Goal: Task Accomplishment & Management: Use online tool/utility

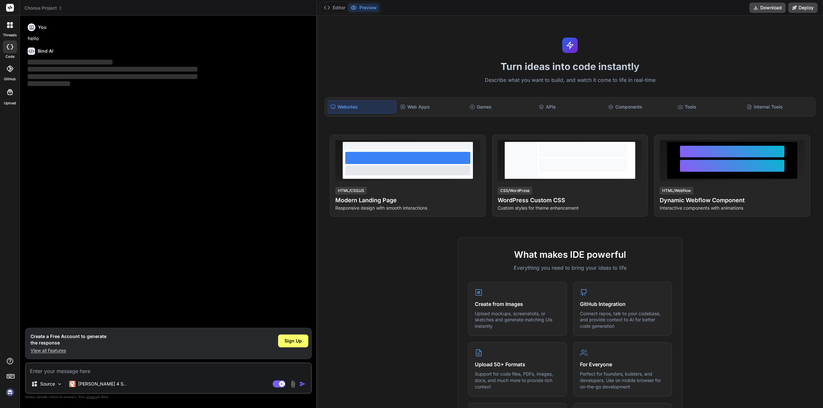
type textarea "x"
click at [416, 106] on div "Web Apps" at bounding box center [432, 106] width 68 height 13
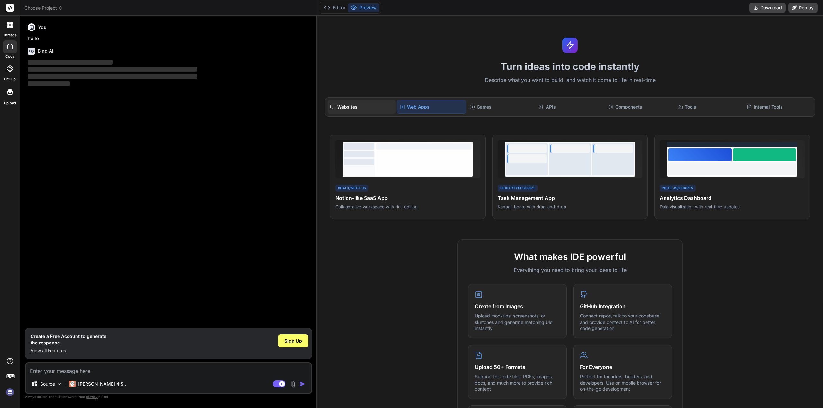
click at [357, 109] on div "Websites" at bounding box center [361, 106] width 68 height 13
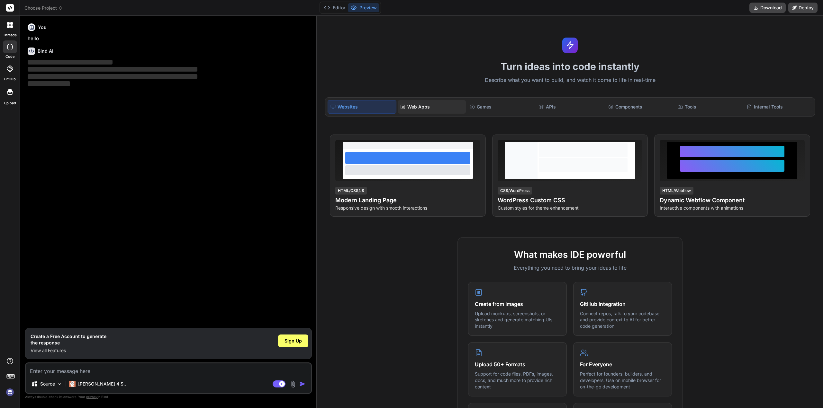
click at [404, 104] on div "Web Apps" at bounding box center [432, 106] width 68 height 13
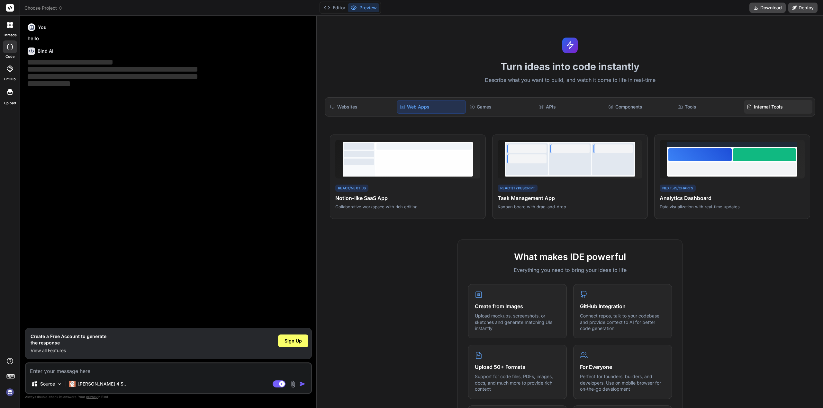
click at [769, 107] on div "Internal Tools" at bounding box center [778, 106] width 68 height 13
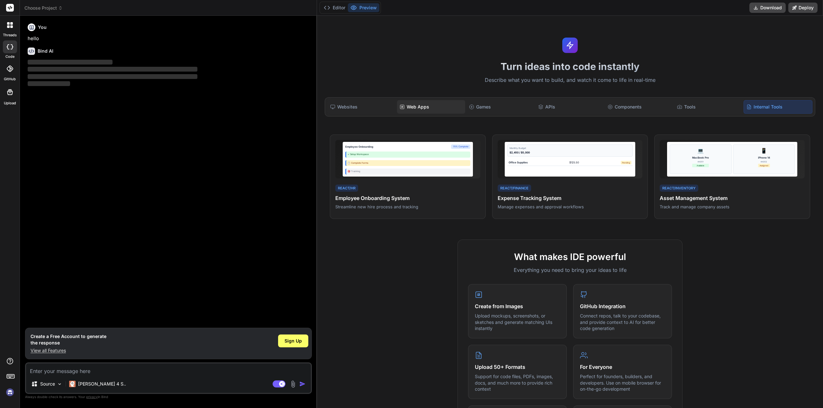
click at [420, 108] on div "Web Apps" at bounding box center [431, 106] width 68 height 13
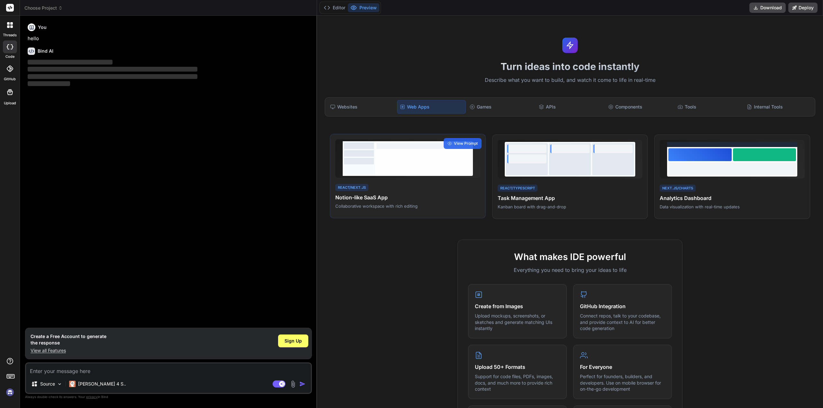
click at [450, 198] on h4 "Notion-like SaaS App" at bounding box center [407, 198] width 145 height 8
click at [421, 170] on div at bounding box center [423, 161] width 95 height 22
click at [129, 373] on textarea at bounding box center [168, 370] width 285 height 12
type textarea "C"
type textarea "x"
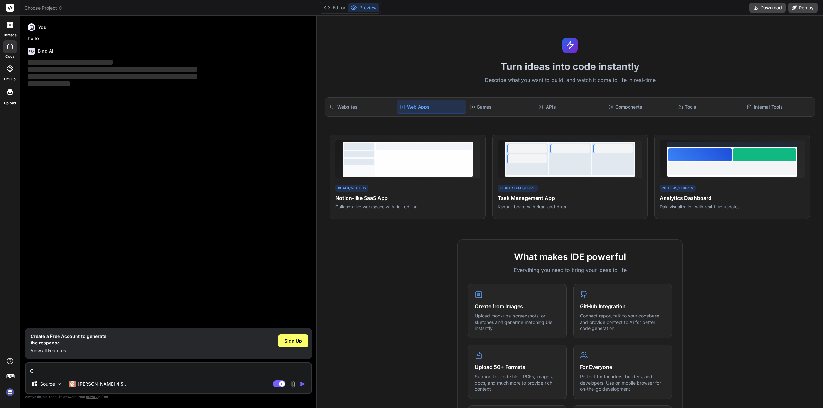
type textarea "Cr"
type textarea "x"
type textarea "Cre"
type textarea "x"
type textarea "Creq"
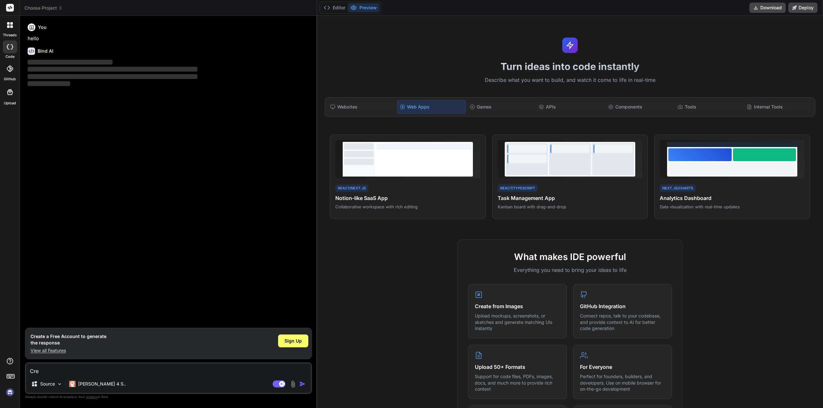
type textarea "x"
type textarea "Cre"
type textarea "x"
type textarea "Crea"
type textarea "x"
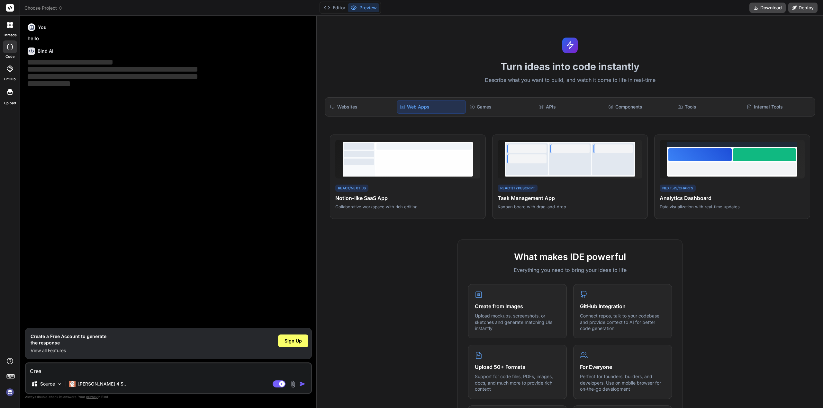
type textarea "Creat"
type textarea "x"
type textarea "Create"
type textarea "x"
type textarea "Create"
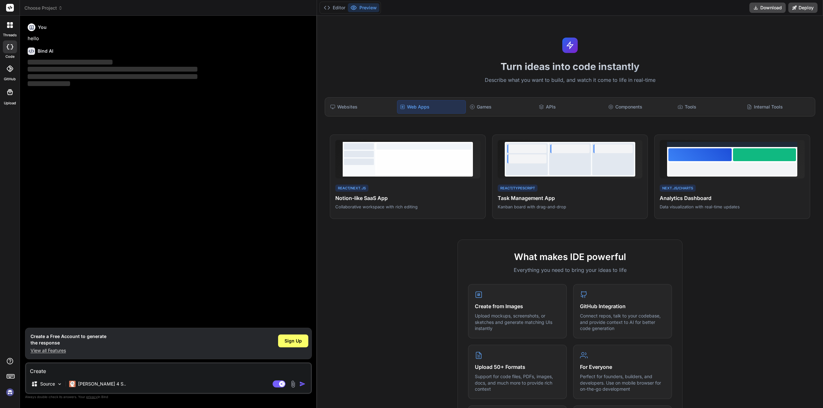
type textarea "x"
type textarea "Create a"
type textarea "x"
type textarea "Create a"
type textarea "x"
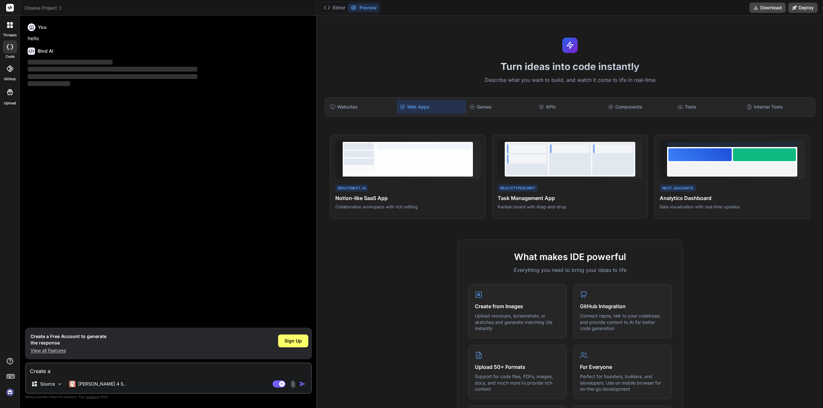
type textarea "Create a c"
type textarea "x"
type textarea "Create a cl"
type textarea "x"
type textarea "Create a clo"
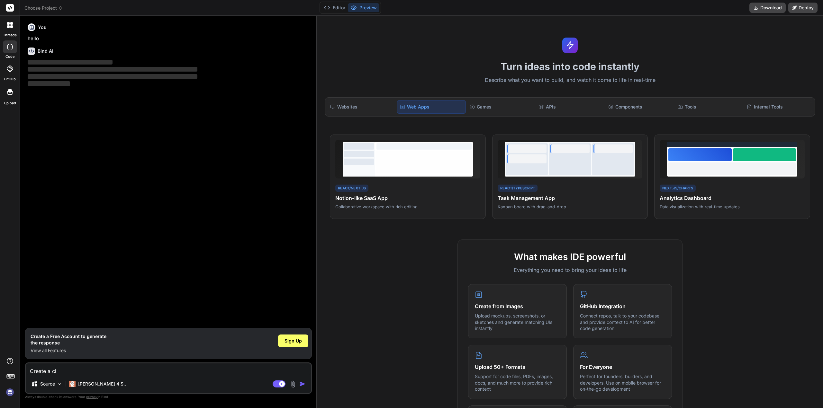
type textarea "x"
type textarea "Create a clon"
type textarea "x"
type textarea "Create a clone"
type textarea "x"
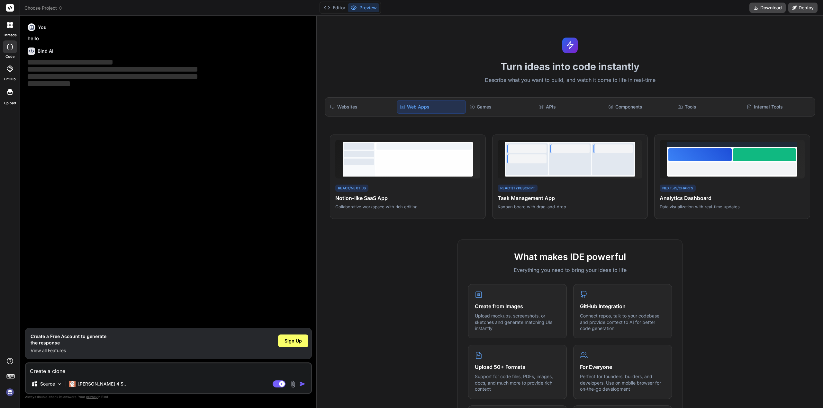
type textarea "Create a clone"
type textarea "x"
type textarea "Create a clone w"
type textarea "x"
type textarea "Create a clone we"
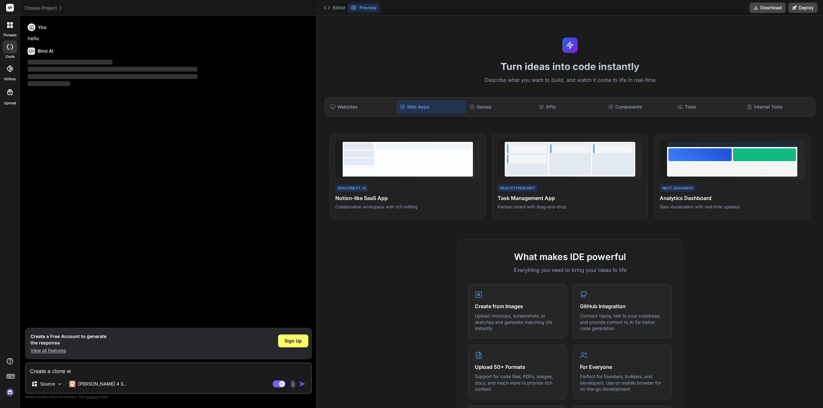
type textarea "x"
type textarea "Create a clone web"
type textarea "x"
type textarea "Create a clone webs"
type textarea "x"
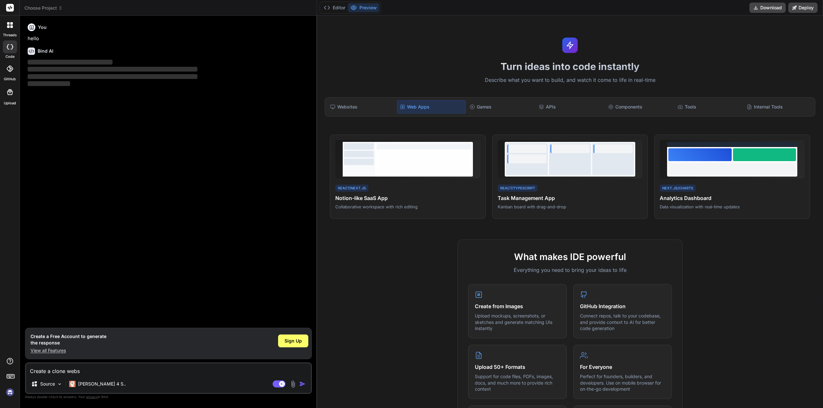
type textarea "Create a clone websi"
type textarea "x"
type textarea "Create a clone websit"
type textarea "x"
type textarea "Create a clone website"
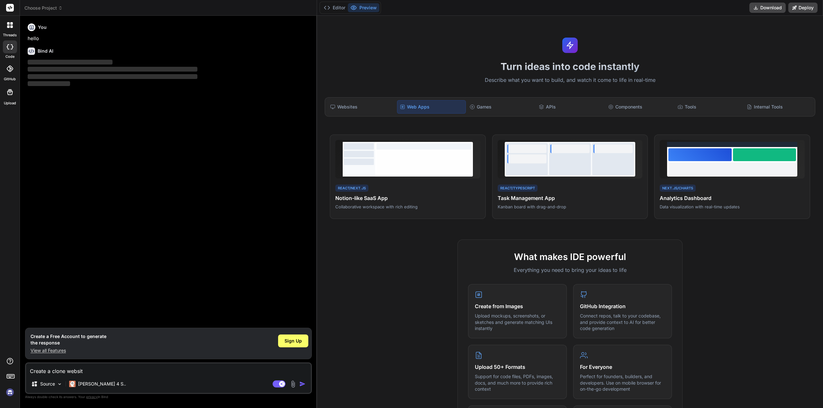
type textarea "x"
type textarea "Create a clone website"
type textarea "x"
type textarea "Create a clone website s"
type textarea "x"
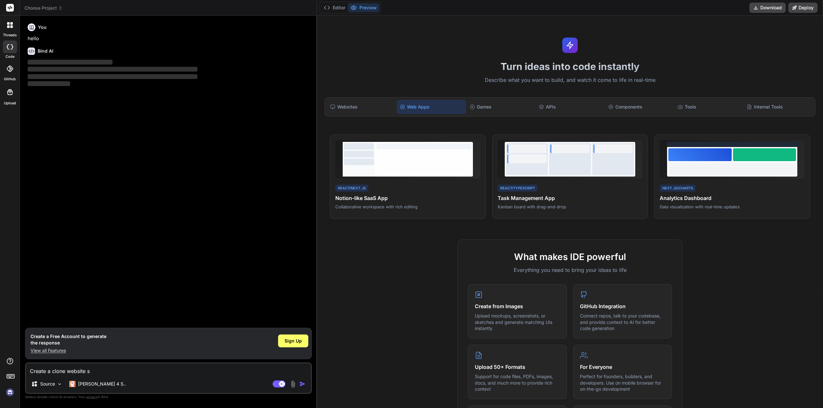
type textarea "Create a clone website si"
type textarea "x"
type textarea "Create a clone website sim"
type textarea "x"
type textarea "Create a clone website simi"
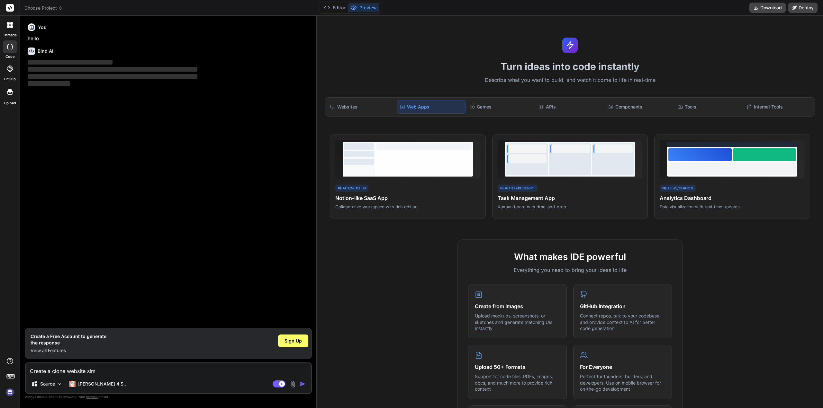
type textarea "x"
type textarea "Create a clone website simil"
type textarea "x"
type textarea "Create a clone website simila"
type textarea "x"
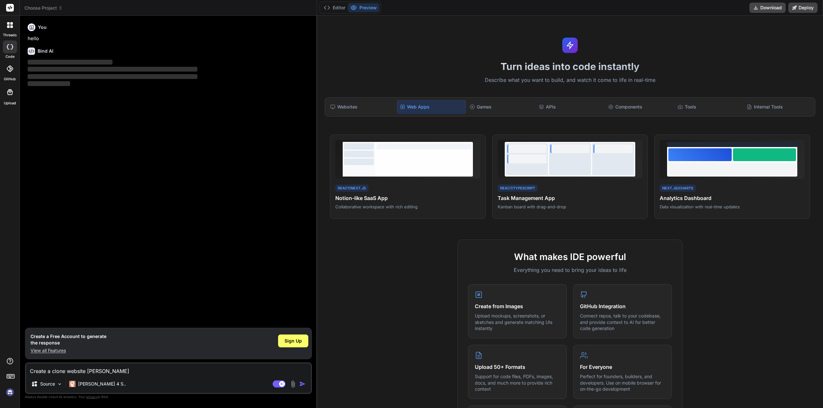
type textarea "Create a clone website similar"
type textarea "x"
type textarea "Create a clone website similar"
type textarea "x"
type textarea "Create a clone website similar t"
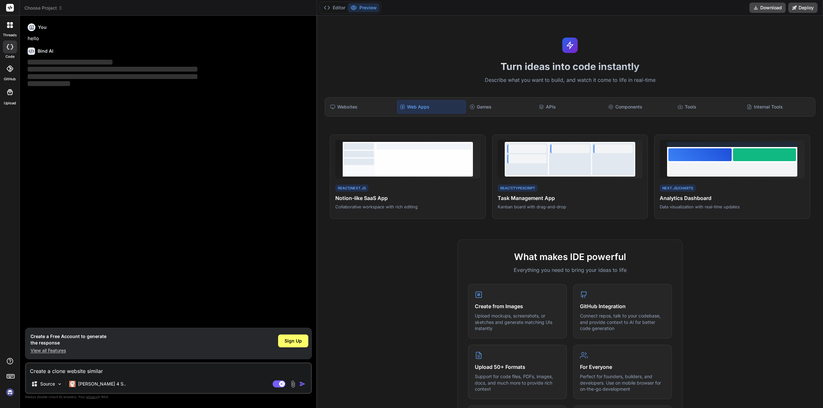
type textarea "x"
type textarea "Create a clone website similar to"
type textarea "x"
type textarea "Create a clone website similar to"
type textarea "x"
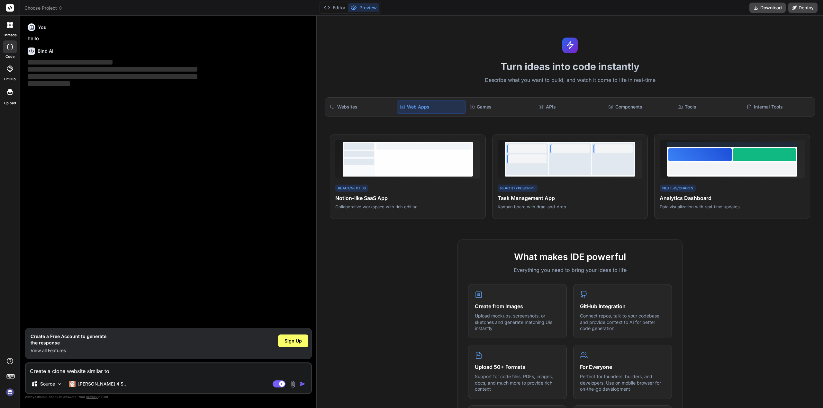
type textarea "Create a clone website similar to l"
type textarea "x"
type textarea "Create a clone website similar to la"
type textarea "x"
type textarea "Create a clone website similar to lag"
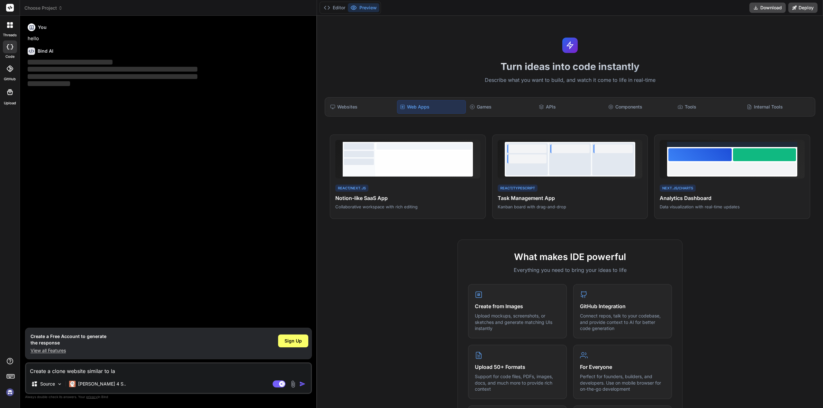
type textarea "x"
type textarea "Create a clone website similar to lago"
type textarea "x"
type textarea "Create a clone website similar to lagon"
type textarea "x"
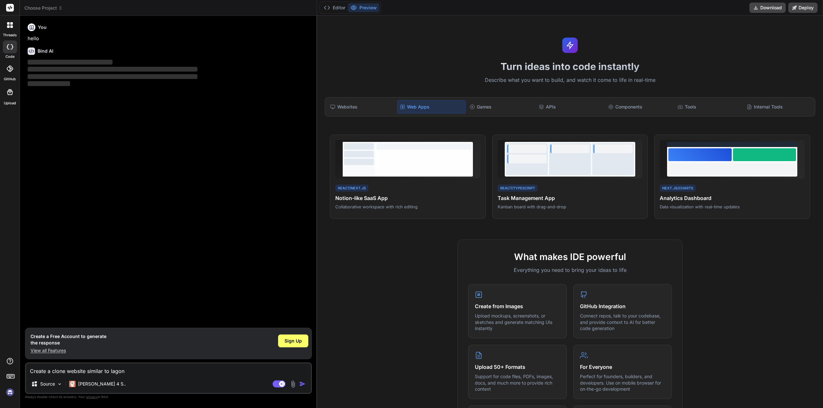
type textarea "Create a clone website similar to lagoni"
type textarea "x"
type textarea "Create a clone website similar to lagonik"
type textarea "x"
type textarea "Create a clone website similar to lagonika"
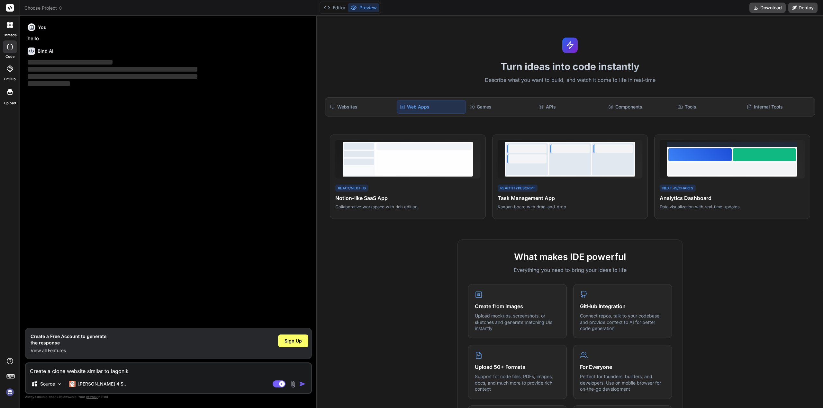
type textarea "x"
type textarea "Create a clone website similar to lagonika."
type textarea "x"
type textarea "Create a clone website similar to lagonika.g"
type textarea "x"
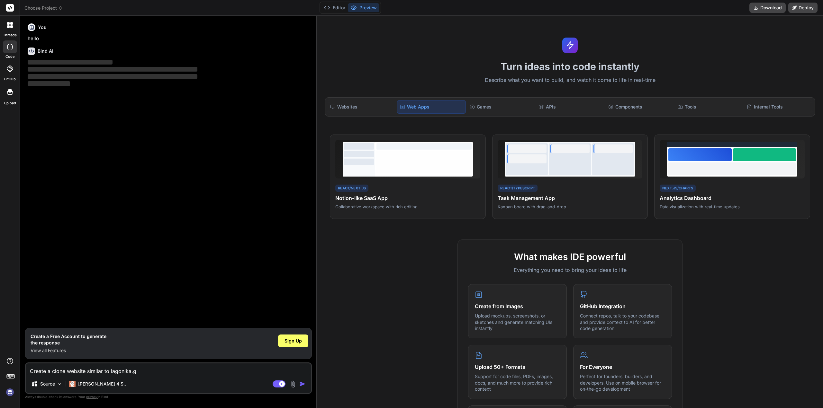
type textarea "Create a clone website similar to lagonika.gr"
type textarea "x"
type textarea "Create a clone website similar to lagonika.gr"
click at [302, 385] on img "button" at bounding box center [302, 384] width 6 height 6
click at [59, 348] on p "View all Features" at bounding box center [69, 351] width 76 height 6
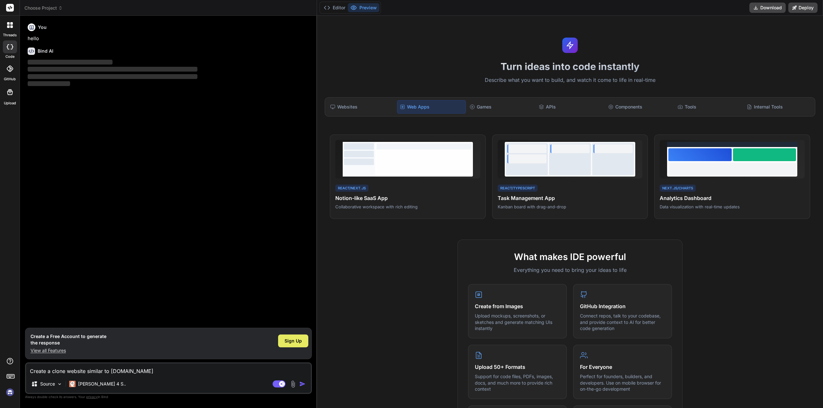
click at [295, 340] on span "Sign Up" at bounding box center [292, 341] width 17 height 6
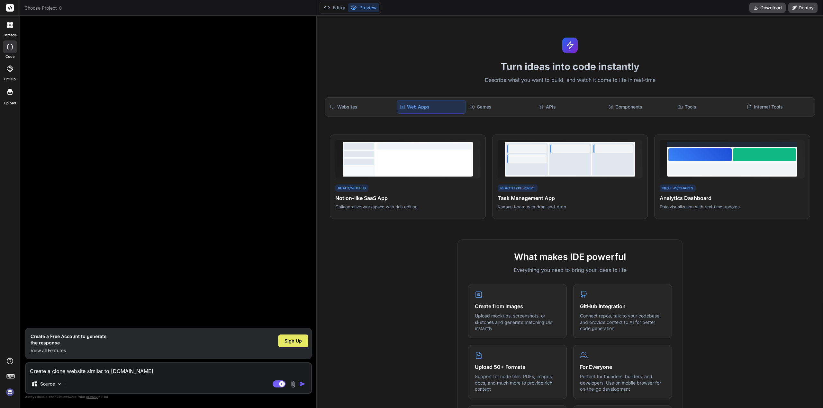
type textarea "x"
click at [298, 382] on div "Agent Mode. When this toggle is activated, AI automatically makes decisions, re…" at bounding box center [289, 385] width 37 height 8
click at [301, 385] on img "button" at bounding box center [302, 384] width 6 height 6
click at [229, 378] on div "Create a clone website similar to lagonika.gr Source Agent Mode. When this togg…" at bounding box center [168, 378] width 287 height 31
drag, startPoint x: 200, startPoint y: 370, endPoint x: 195, endPoint y: 371, distance: 5.3
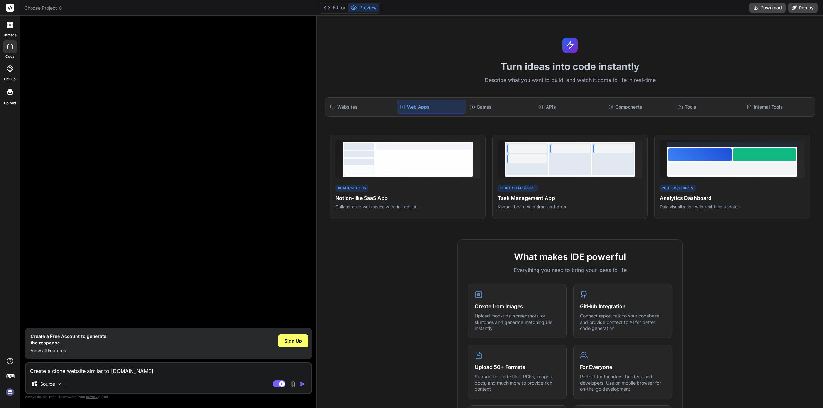
click at [198, 371] on textarea "Create a clone website similar to lagonika.gr" at bounding box center [168, 370] width 285 height 12
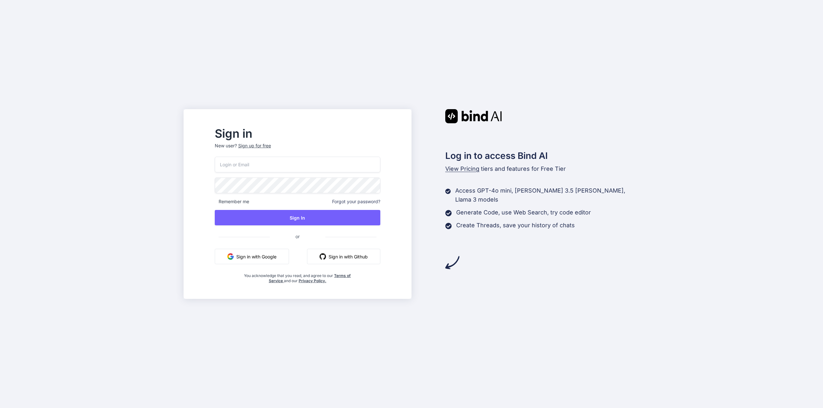
click at [352, 257] on button "Sign in with Github" at bounding box center [343, 256] width 73 height 15
click at [279, 154] on p "New user? Sign up for free" at bounding box center [298, 150] width 166 height 14
click at [280, 166] on input "email" at bounding box center [298, 165] width 166 height 16
click at [364, 250] on div "Remember me Forgot your password? Sign In or Sign in with Google Sign in with G…" at bounding box center [298, 220] width 166 height 127
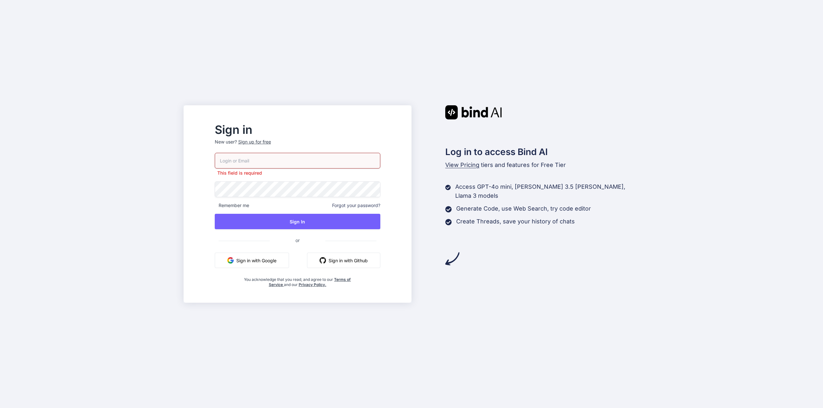
click at [363, 256] on button "Sign in with Github" at bounding box center [343, 260] width 73 height 15
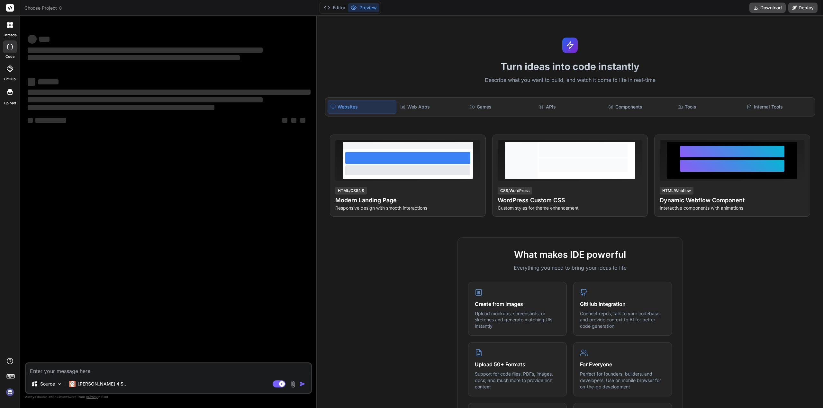
type textarea "x"
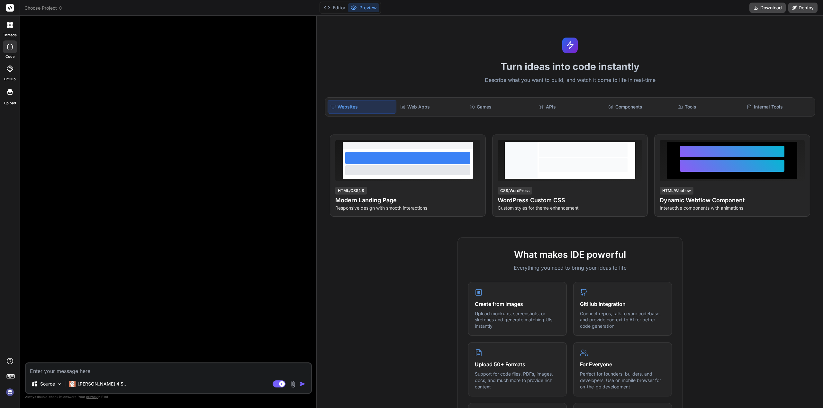
type textarea "c"
type textarea "x"
type textarea "cr"
type textarea "x"
type textarea "cre"
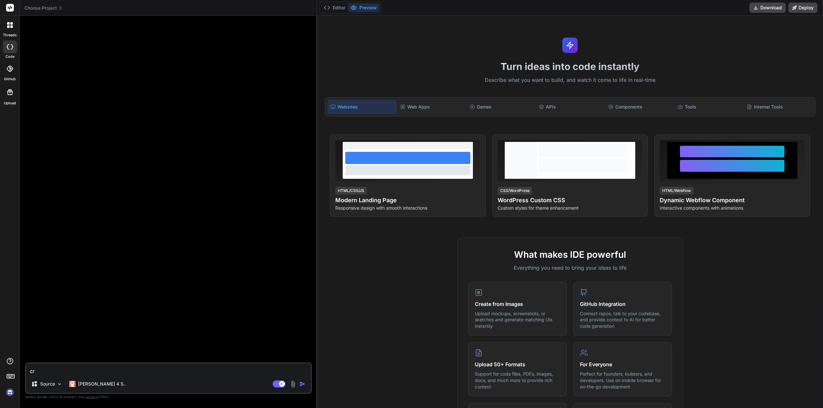
type textarea "x"
type textarea "crea"
type textarea "x"
type textarea "crea"
type textarea "x"
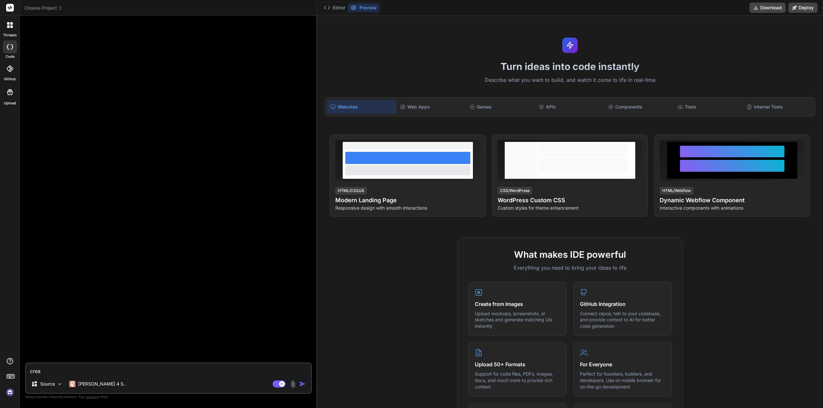
type textarea "crea"
type textarea "x"
type textarea "creat"
type textarea "x"
type textarea "create"
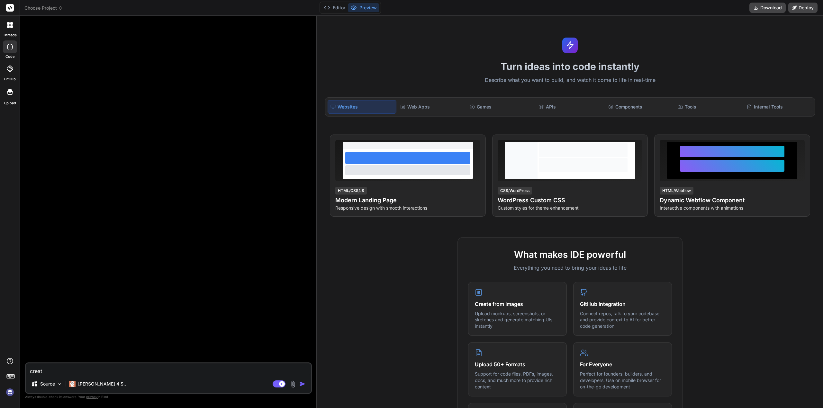
type textarea "x"
type textarea "create"
type textarea "x"
type textarea "create a"
type textarea "x"
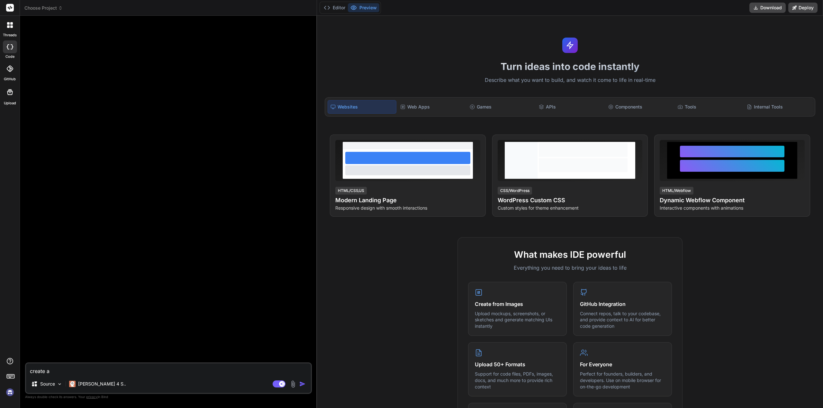
type textarea "create a"
type textarea "x"
type textarea "create a c"
type textarea "x"
type textarea "create a cl"
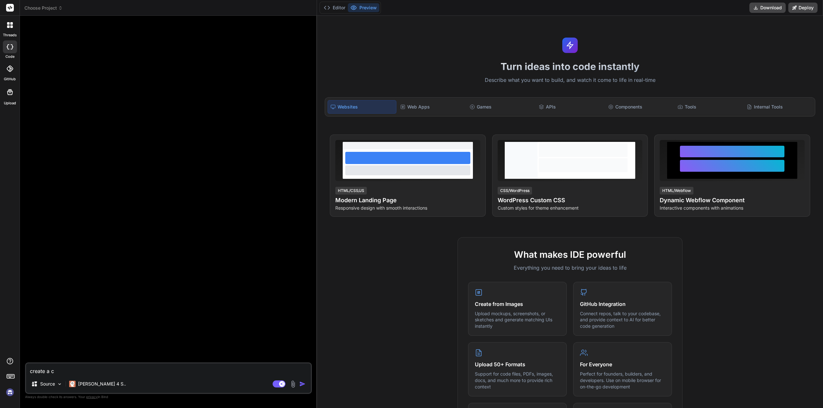
type textarea "x"
type textarea "create a clo"
type textarea "x"
type textarea "create a clon"
type textarea "x"
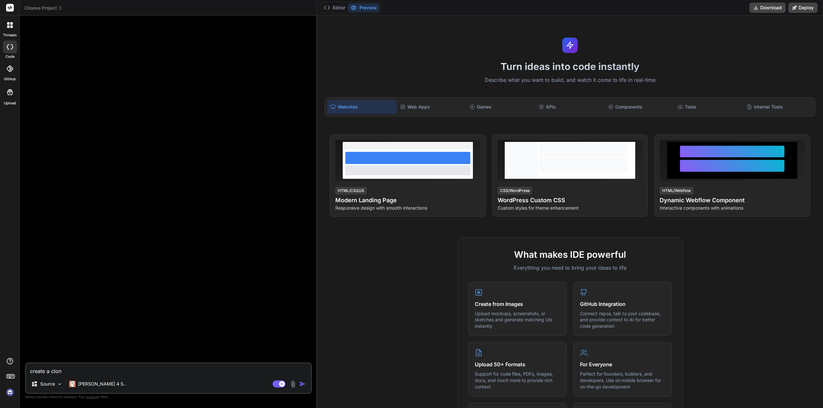
type textarea "create a clone"
type textarea "x"
type textarea "create a clone"
type textarea "x"
type textarea "create a clone o"
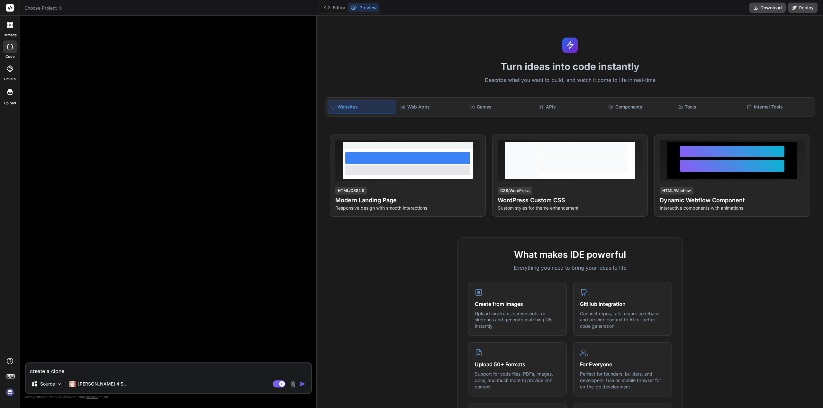
type textarea "x"
type textarea "create a clone of"
type textarea "x"
type textarea "create a clone of"
type textarea "x"
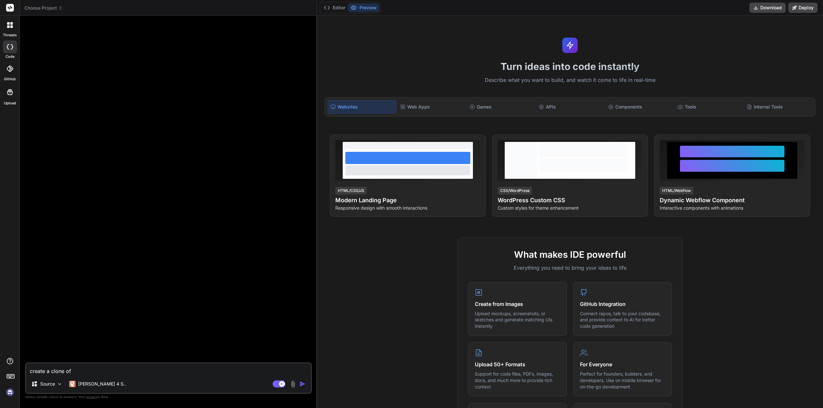
type textarea "create a clone of l"
type textarea "x"
type textarea "create a clone of la"
type textarea "x"
type textarea "create a clone of lag"
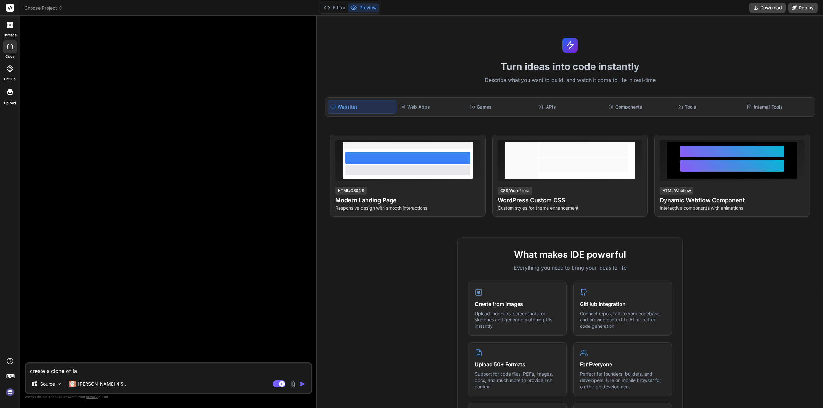
type textarea "x"
type textarea "create a clone of lago"
type textarea "x"
type textarea "create a clone of lagon"
type textarea "x"
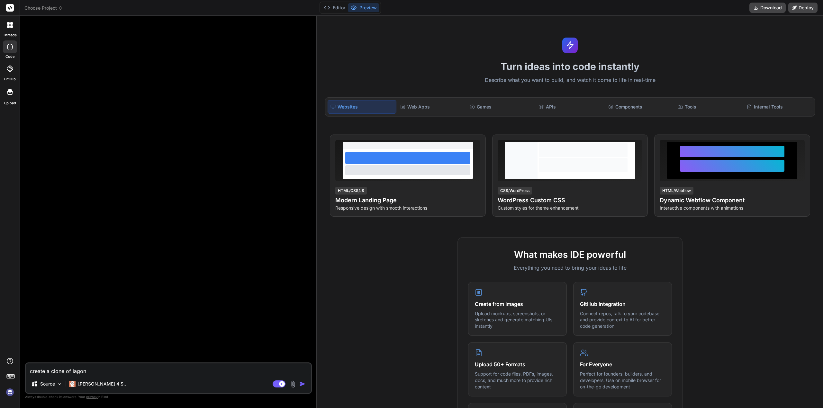
type textarea "create a clone of lagoni"
type textarea "x"
type textarea "create a clone of lagonik"
type textarea "x"
type textarea "create a clone of lagonika"
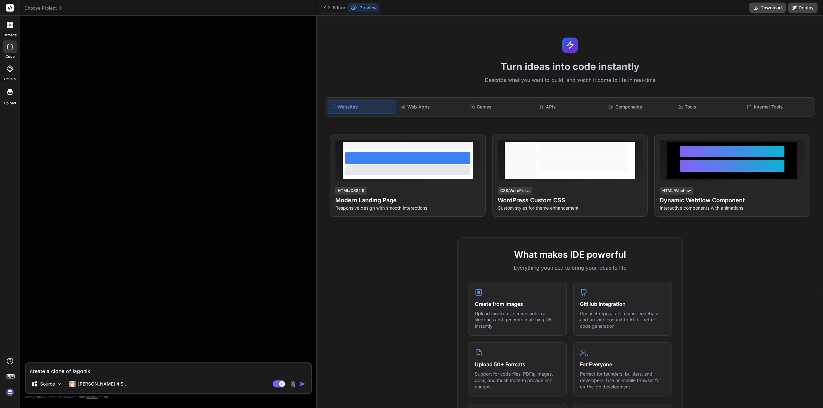
type textarea "x"
type textarea "create a clone of lagonika."
type textarea "x"
type textarea "create a clone of lagonika.g"
type textarea "x"
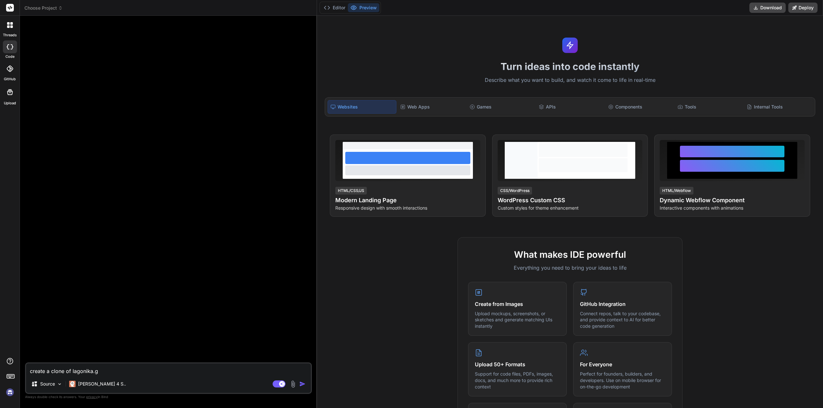
type textarea "create a clone of lagonika.gr"
type textarea "x"
type textarea "create a clone of lagonika.gr"
click at [304, 381] on img "button" at bounding box center [302, 384] width 6 height 6
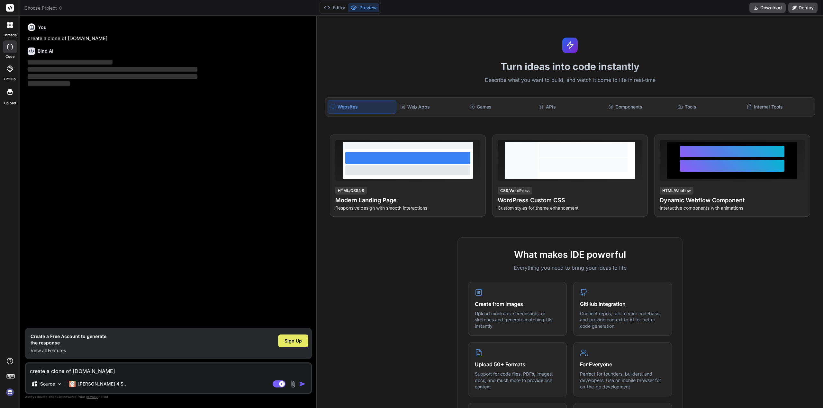
click at [298, 336] on div "Sign Up" at bounding box center [293, 341] width 30 height 13
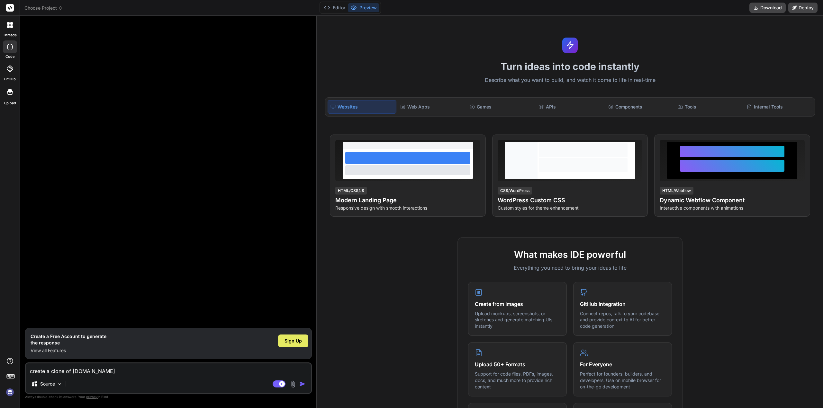
click at [300, 339] on span "Sign Up" at bounding box center [292, 341] width 17 height 6
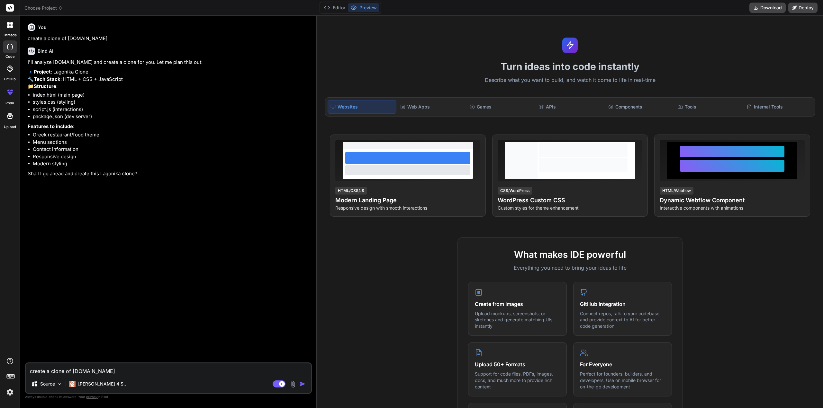
type textarea "x"
drag, startPoint x: 44, startPoint y: 150, endPoint x: 93, endPoint y: 149, distance: 49.5
click at [93, 139] on li "Greek restaurant/food theme" at bounding box center [172, 134] width 278 height 7
click at [94, 139] on li "Greek restaurant/food theme" at bounding box center [172, 134] width 278 height 7
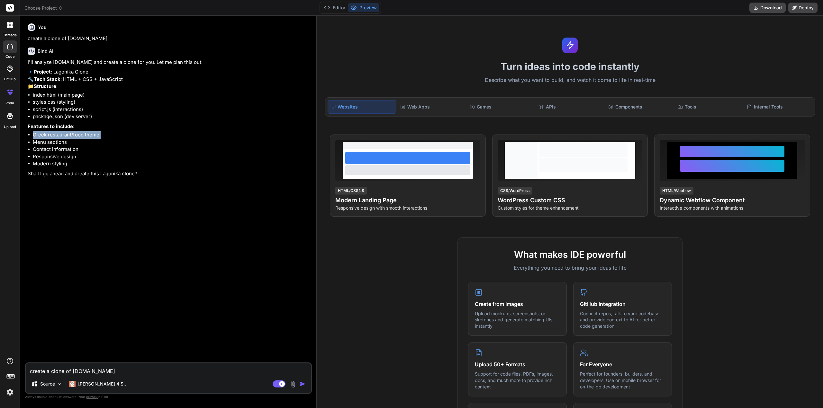
click at [94, 139] on li "Greek restaurant/food theme" at bounding box center [172, 134] width 278 height 7
click at [141, 367] on textarea "create a clone of lagonika.gr" at bounding box center [168, 370] width 285 height 12
type textarea "I"
type textarea "x"
type textarea "It"
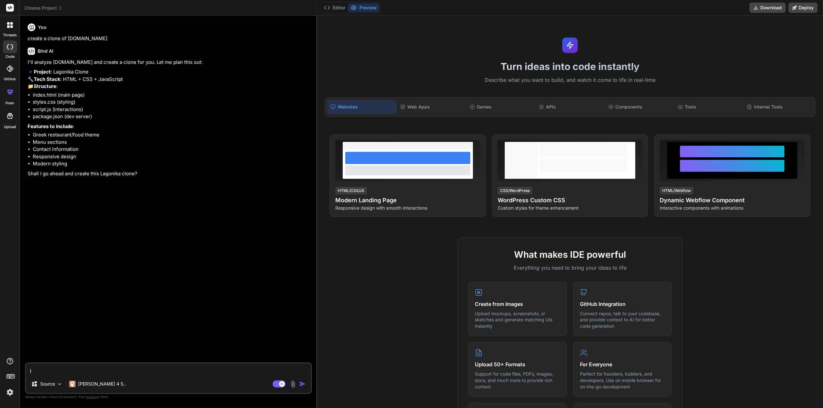
type textarea "x"
type textarea "Its"
type textarea "x"
type textarea "Its"
type textarea "x"
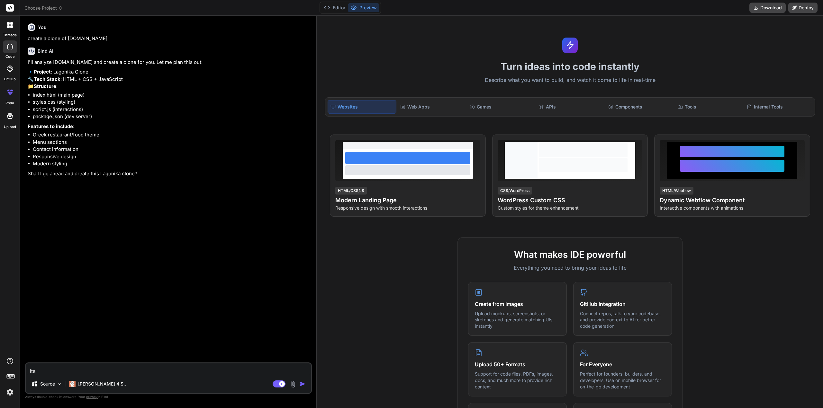
type textarea "Its n"
type textarea "x"
type textarea "Its nt"
type textarea "x"
type textarea "Its n"
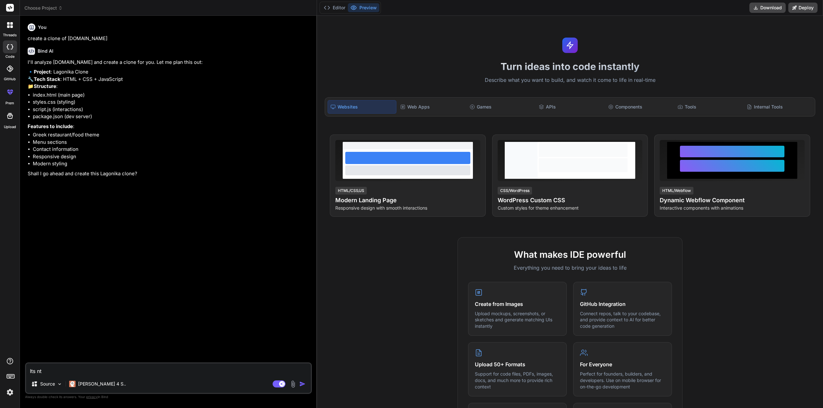
type textarea "x"
type textarea "Its no"
type textarea "x"
type textarea "Its not"
type textarea "x"
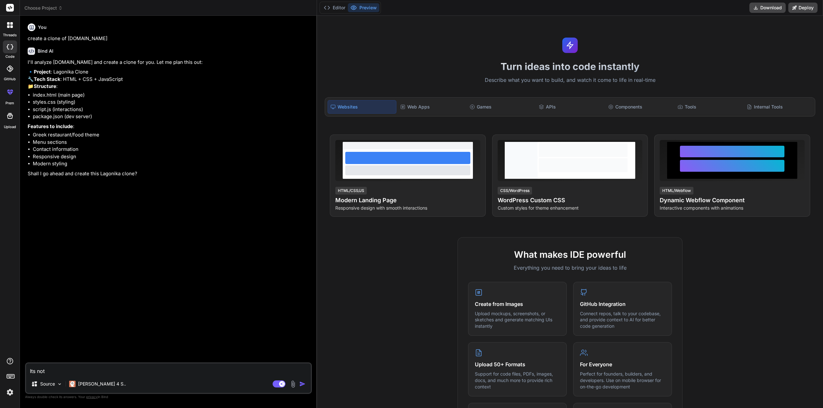
type textarea "Its not"
type textarea "x"
type textarea "Its not a"
type textarea "x"
type textarea "Its not a"
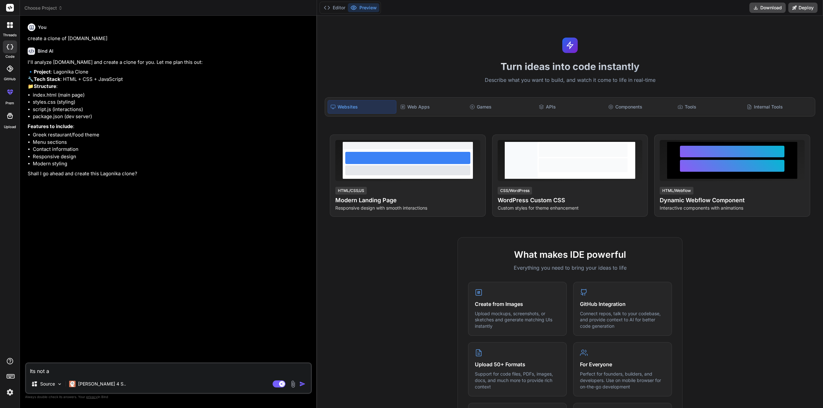
type textarea "x"
type textarea "Its not a g"
type textarea "x"
type textarea "Its not a gr"
type textarea "x"
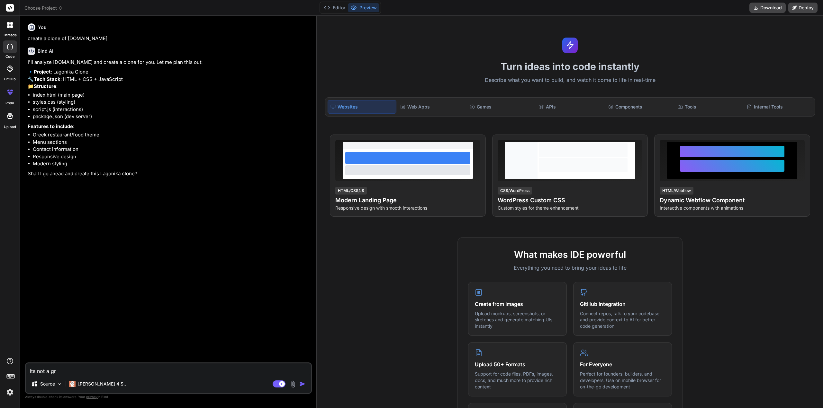
type textarea "Its not a gre"
type textarea "x"
type textarea "Its not a gree"
type textarea "x"
type textarea "Its not a greek"
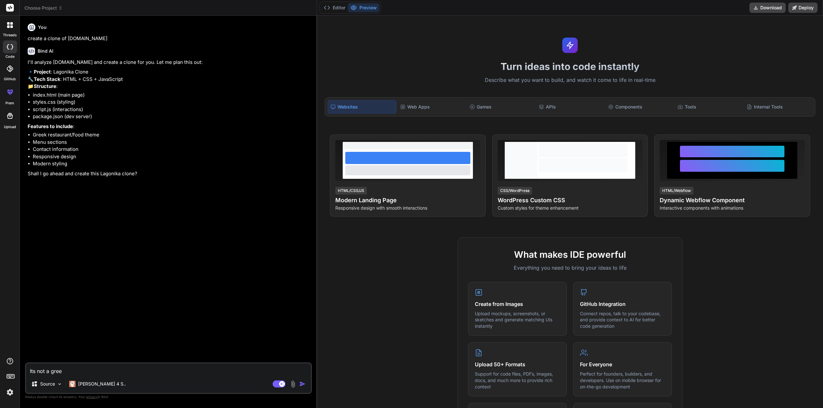
type textarea "x"
type textarea "Its not a greek"
type textarea "x"
type textarea "Its not a greek r"
type textarea "x"
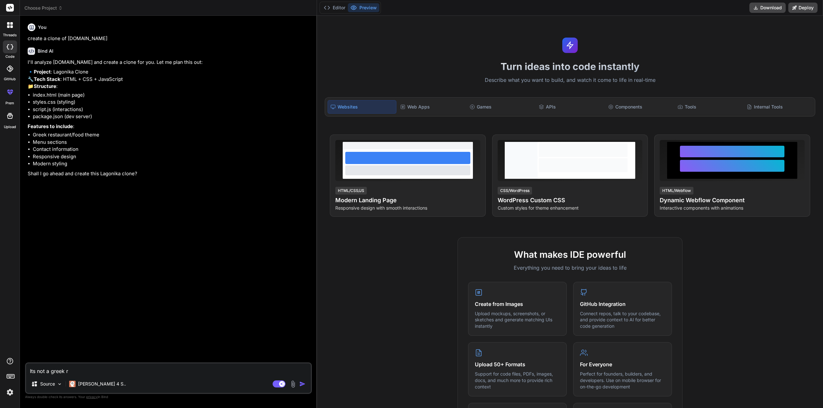
type textarea "Its not a greek re"
type textarea "x"
type textarea "Its not a greek rea"
type textarea "x"
type textarea "Its not a greek re"
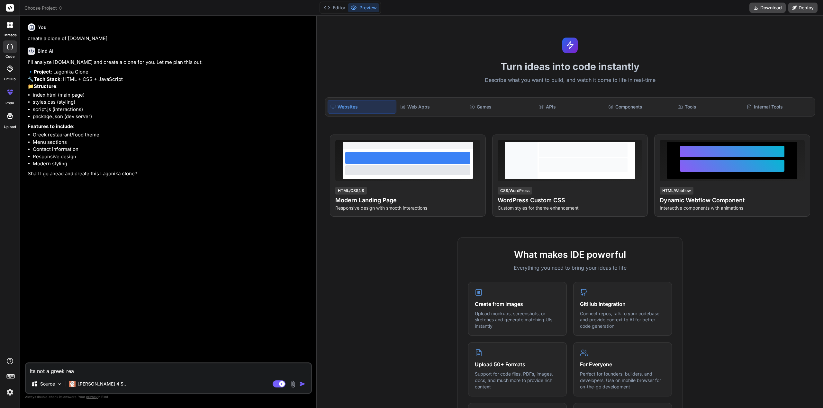
type textarea "x"
type textarea "Its not a greek res"
type textarea "x"
type textarea "Its not a greek rest"
type textarea "x"
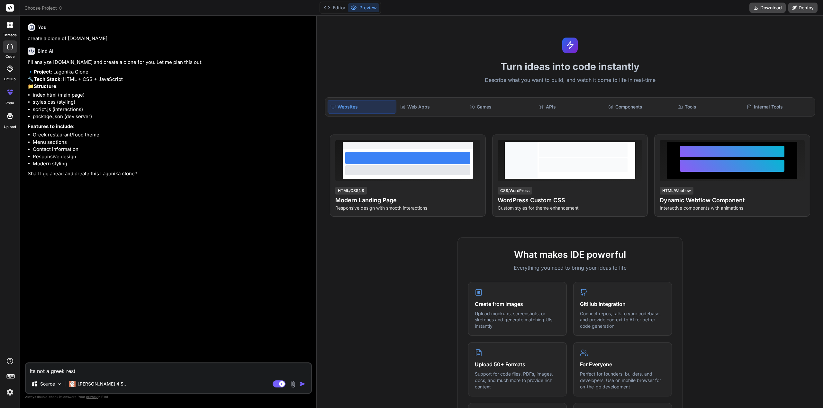
type textarea "Its not a greek resta"
type textarea "x"
type textarea "Its not a greek restau"
type textarea "x"
type textarea "Its not a greek restaur"
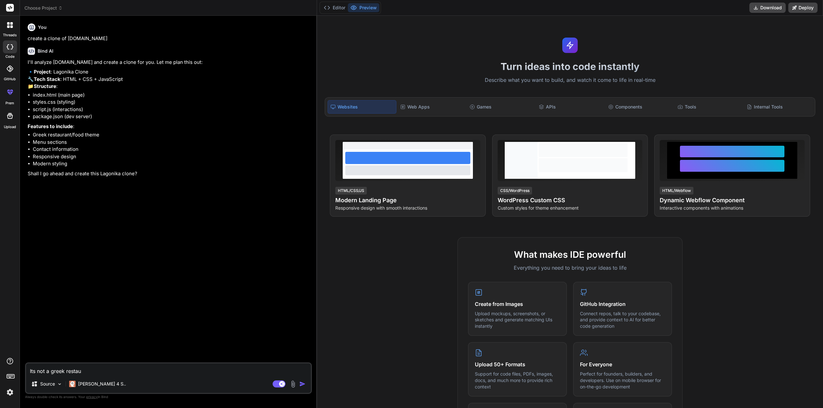
type textarea "x"
type textarea "Its not a greek restaura"
type textarea "x"
type textarea "Its not a greek restauran"
type textarea "x"
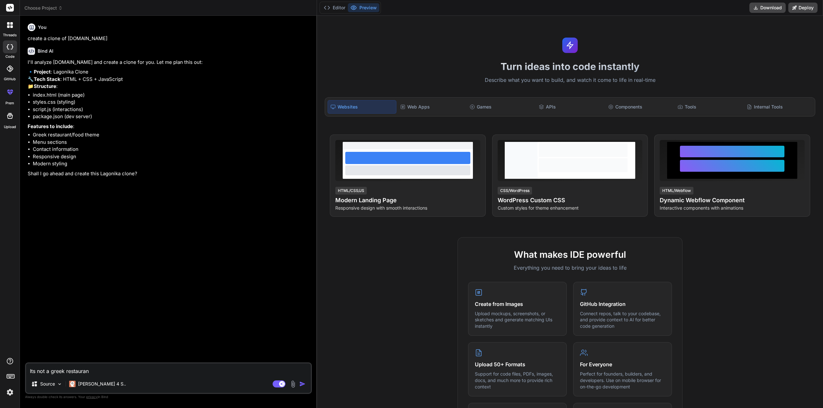
type textarea "Its not a greek restaurant"
type textarea "x"
type textarea "Its not a greek restaurant"
type textarea "x"
type textarea "Its not a greek restaurant t"
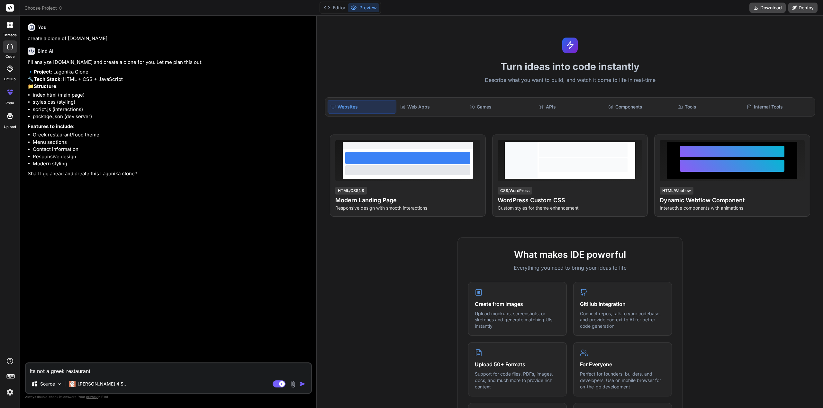
type textarea "x"
type textarea "Its not a greek restaurant th"
type textarea "x"
type textarea "Its not a greek restaurant the"
type textarea "x"
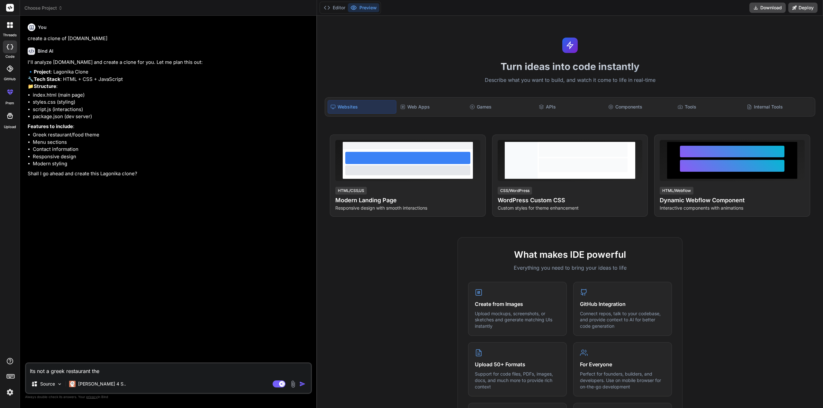
type textarea "Its not a greek restaurant them"
type textarea "x"
type textarea "Its not a greek restaurant theme"
type textarea "x"
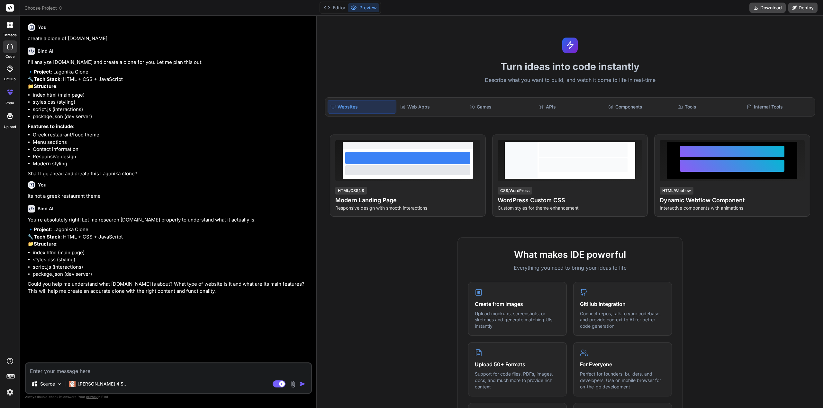
type textarea "x"
type textarea "i"
type textarea "x"
type textarea "it"
type textarea "x"
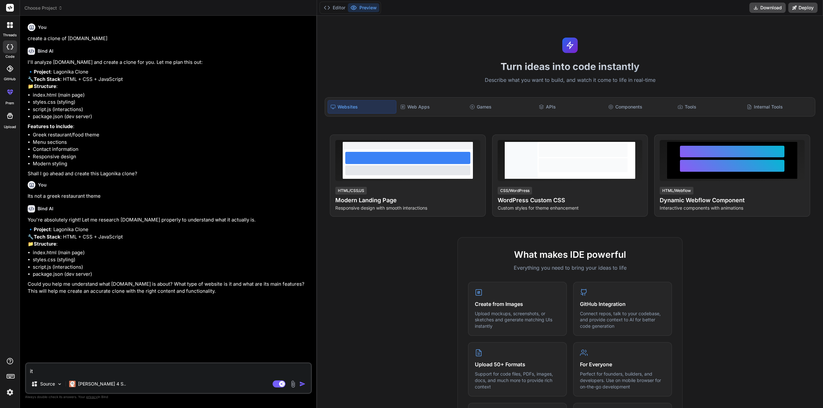
type textarea "its"
type textarea "x"
type textarea "its"
type textarea "x"
type textarea "its a"
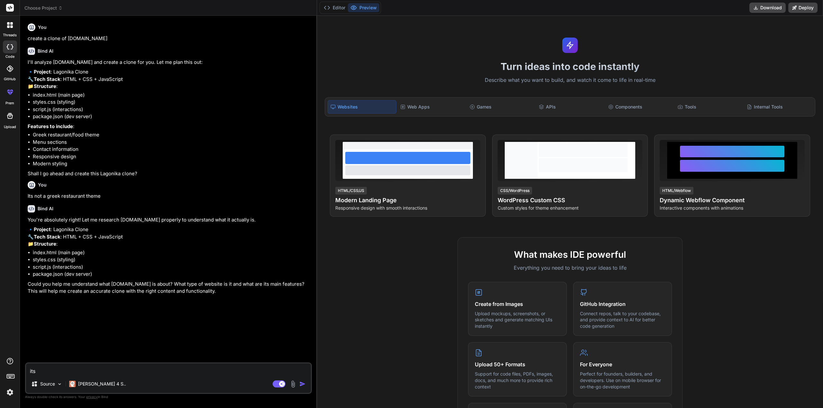
type textarea "x"
type textarea "its a"
type textarea "x"
type textarea "its a w"
type textarea "x"
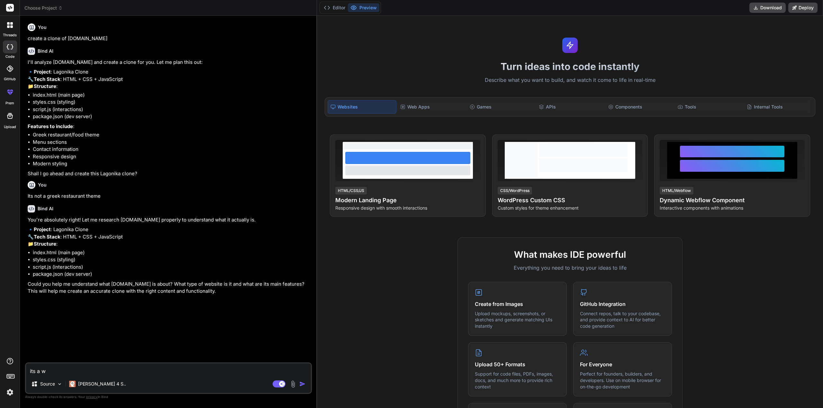
type textarea "its a we"
type textarea "x"
type textarea "its a web"
type textarea "x"
type textarea "its a webs"
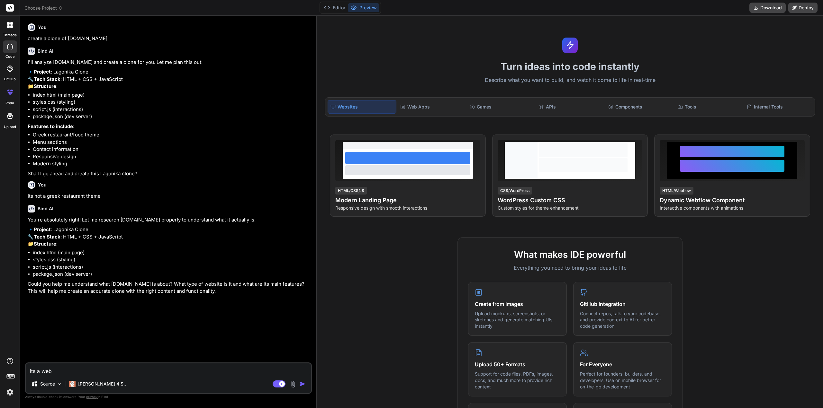
type textarea "x"
type textarea "its a websi"
type textarea "x"
type textarea "its a websit"
type textarea "x"
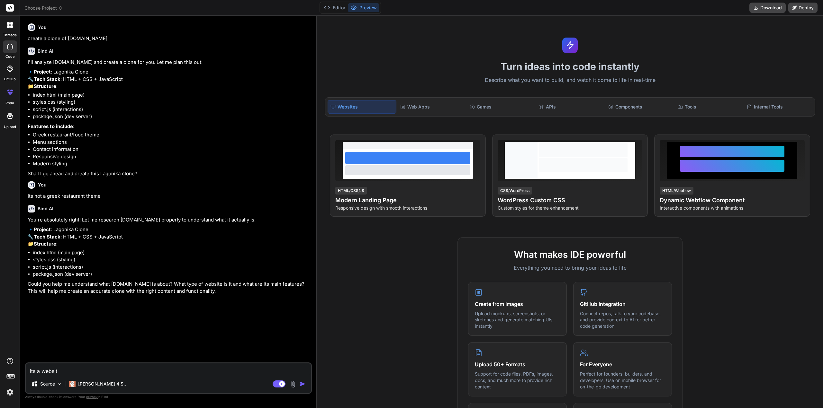
type textarea "its a website"
type textarea "x"
type textarea "its a website"
type textarea "x"
type textarea "its a website w"
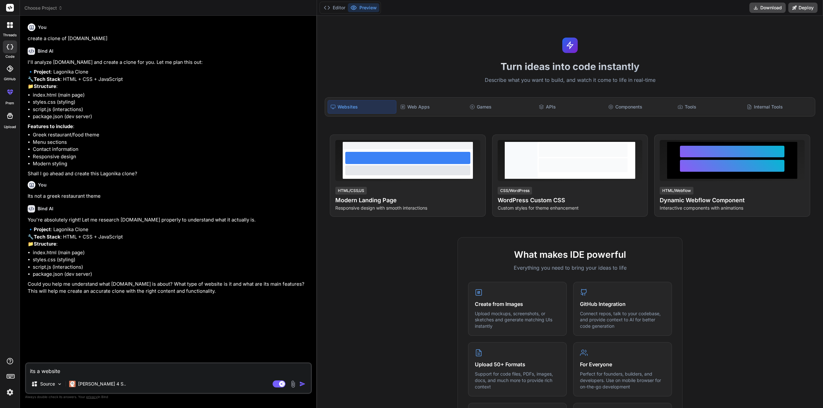
type textarea "x"
type textarea "its a website we"
type textarea "x"
type textarea "its a website wer"
type textarea "x"
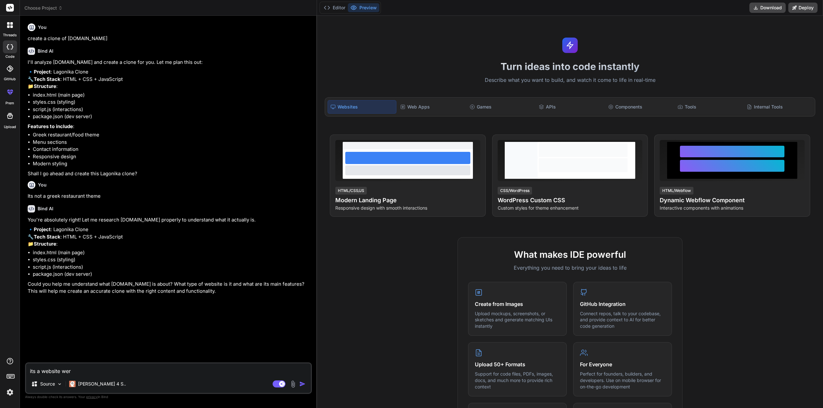
type textarea "its a website were"
type textarea "x"
type textarea "its a website were"
type textarea "x"
type textarea "its a website were u"
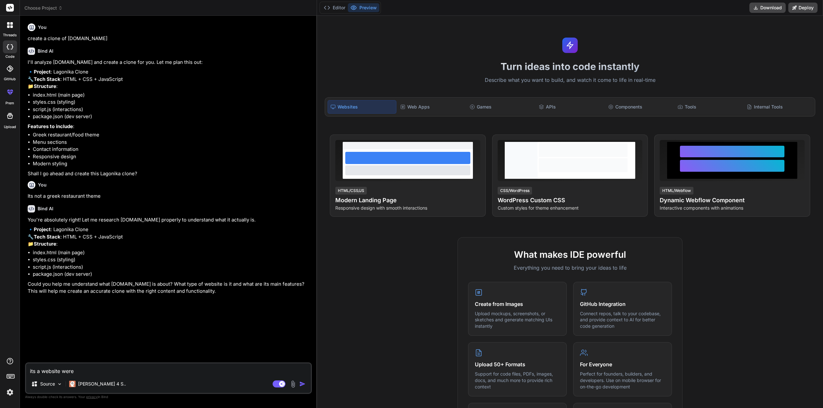
type textarea "x"
type textarea "its a website were us"
type textarea "x"
type textarea "its a website were use"
type textarea "x"
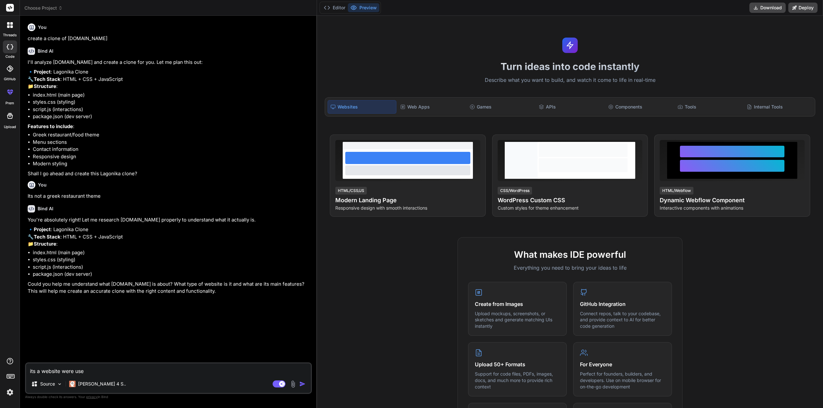
type textarea "its a website were user"
type textarea "x"
type textarea "its a website were users"
type textarea "x"
type textarea "its a website were users"
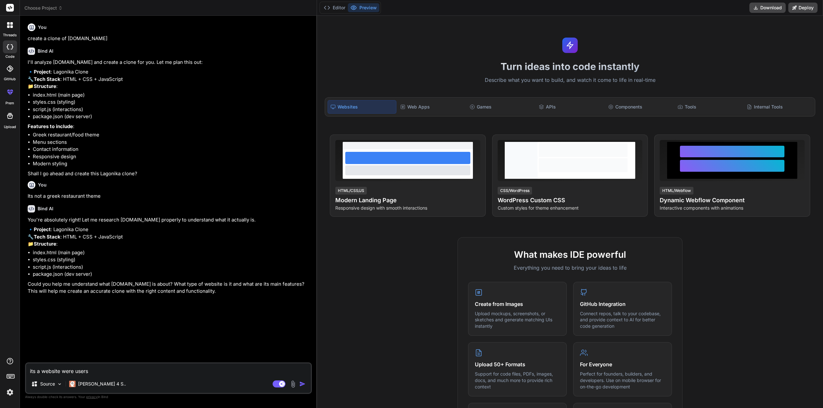
type textarea "x"
type textarea "its a website were users /"
type textarea "x"
type textarea "its a website were users /v"
type textarea "x"
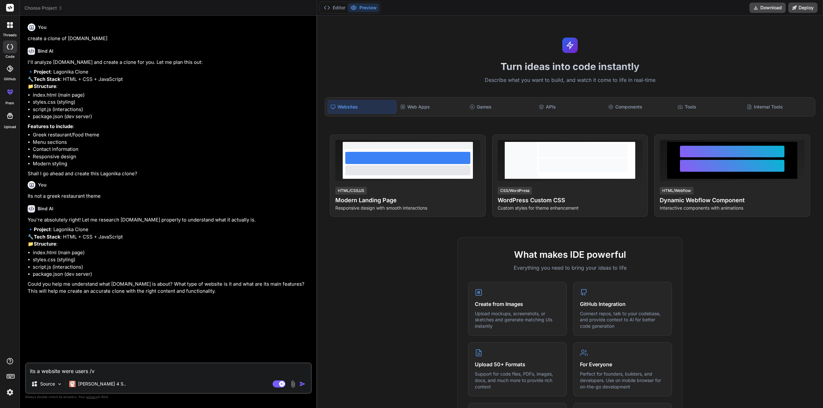
type textarea "its a website were users /vi"
type textarea "x"
type textarea "its a website were users /vis"
type textarea "x"
type textarea "its a website were users /visi"
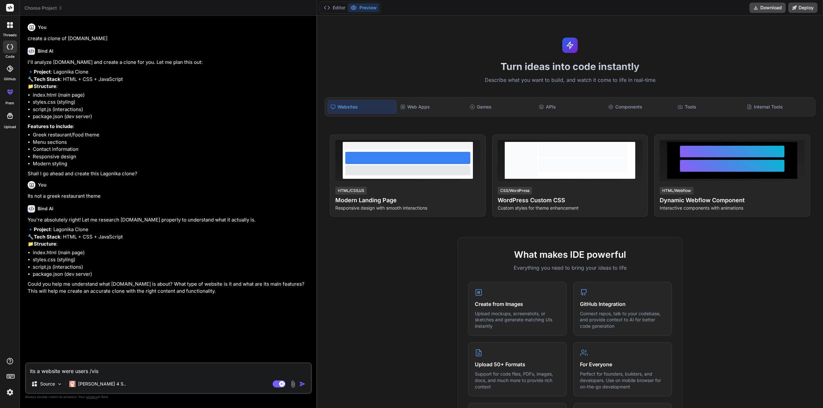
type textarea "x"
type textarea "its a website were users /visit"
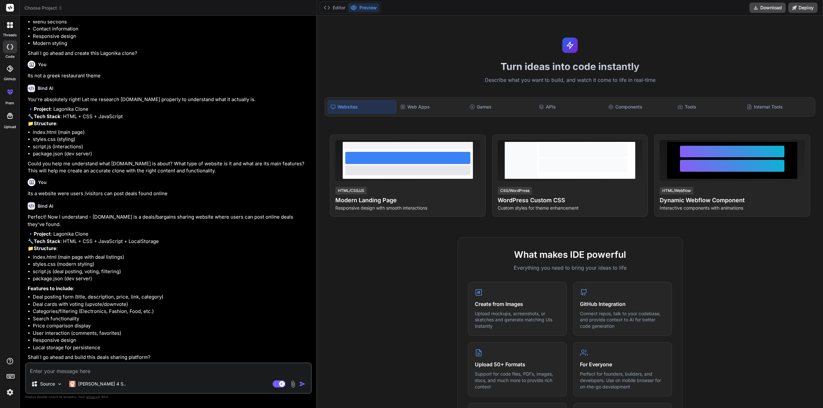
scroll to position [164, 0]
click at [139, 371] on textarea at bounding box center [168, 370] width 285 height 12
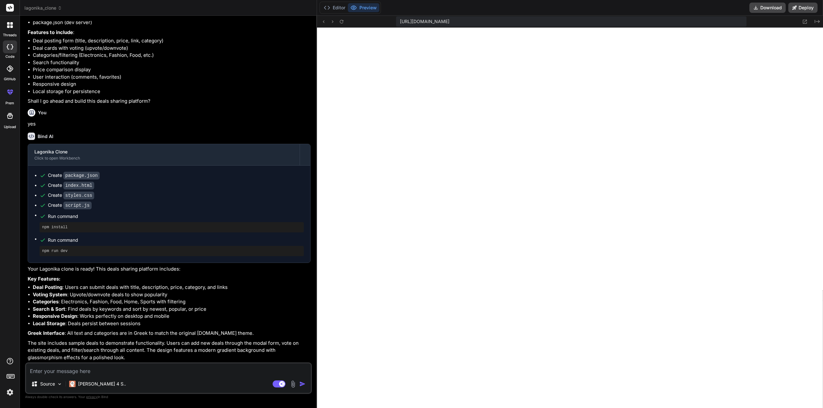
scroll to position [420, 0]
click at [125, 368] on textarea at bounding box center [168, 370] width 285 height 12
click at [305, 369] on textarea "I need a user register login with google,facebook or an email.Deal posting will…" at bounding box center [168, 370] width 285 height 12
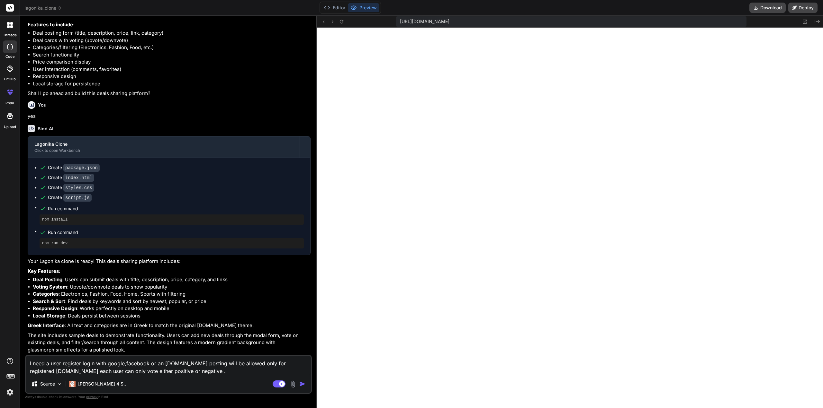
click at [206, 369] on textarea "I need a user register login with google,facebook or an email.Deal posting will…" at bounding box center [168, 365] width 285 height 19
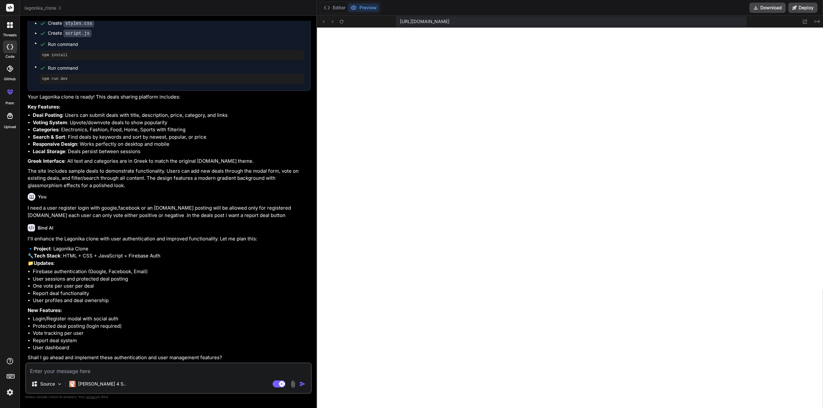
scroll to position [607, 0]
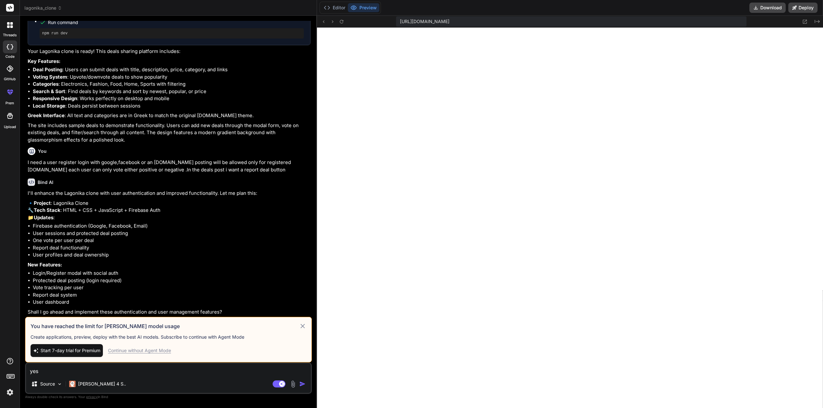
click at [93, 348] on span "Start 7-day trial for Premium" at bounding box center [70, 351] width 60 height 6
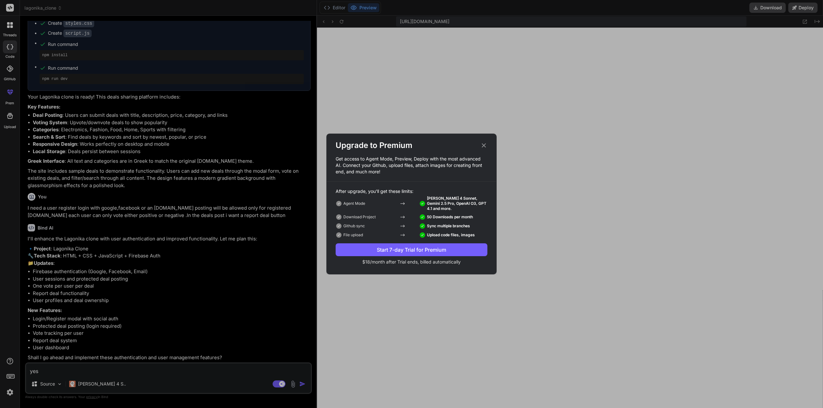
click at [483, 147] on icon at bounding box center [483, 145] width 7 height 7
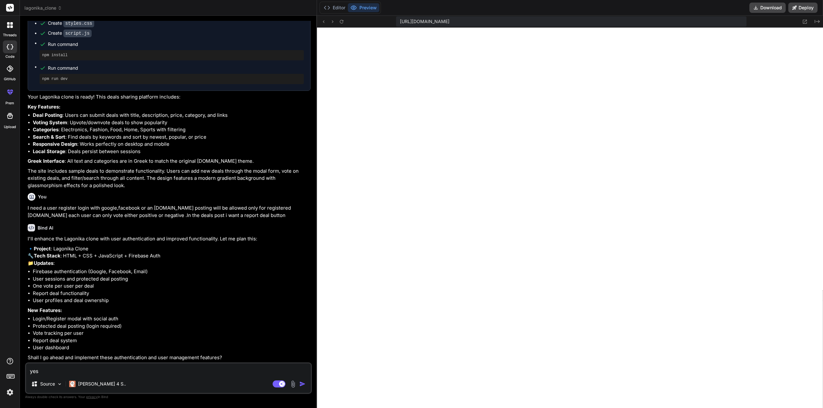
click at [174, 366] on textarea "yes" at bounding box center [168, 370] width 285 height 12
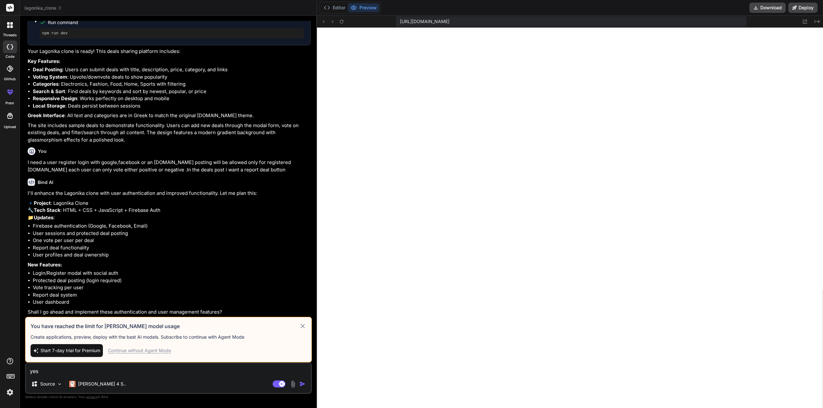
click at [154, 350] on div "Continue without Agent Mode" at bounding box center [139, 351] width 63 height 6
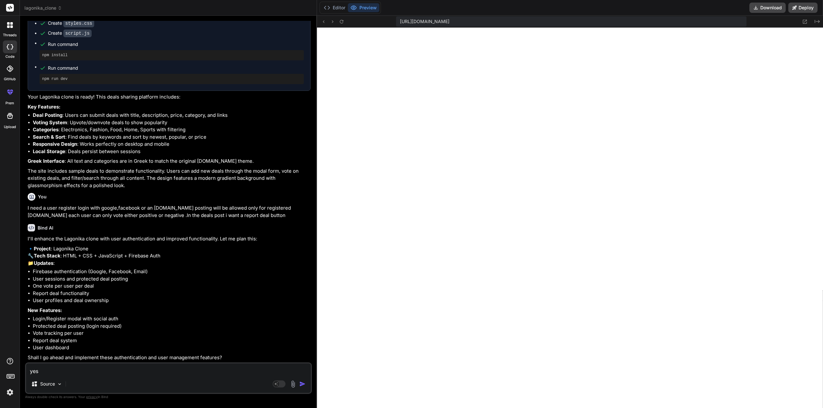
click at [120, 365] on textarea "yes" at bounding box center [168, 370] width 285 height 12
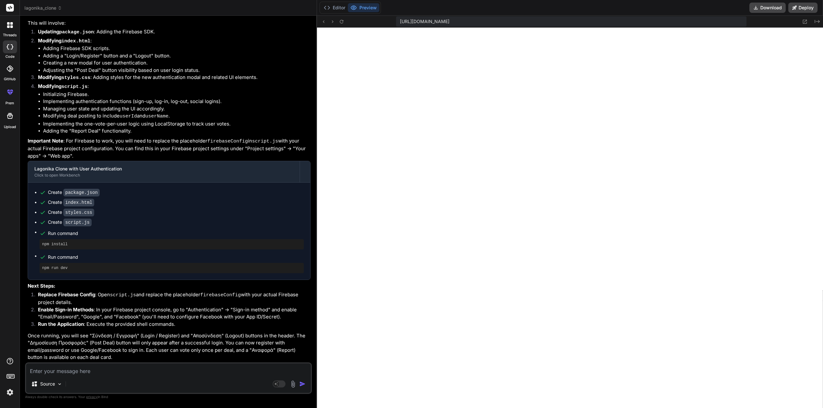
scroll to position [1009, 0]
click at [343, 25] on div "https://u3uk0f35zsjjbn9cprh6fq9h0p4tm2-wnxx--3000--96435430.local-corp.webconta…" at bounding box center [570, 22] width 506 height 12
click at [341, 23] on icon at bounding box center [341, 21] width 5 height 5
click at [135, 365] on textarea at bounding box center [168, 370] width 285 height 12
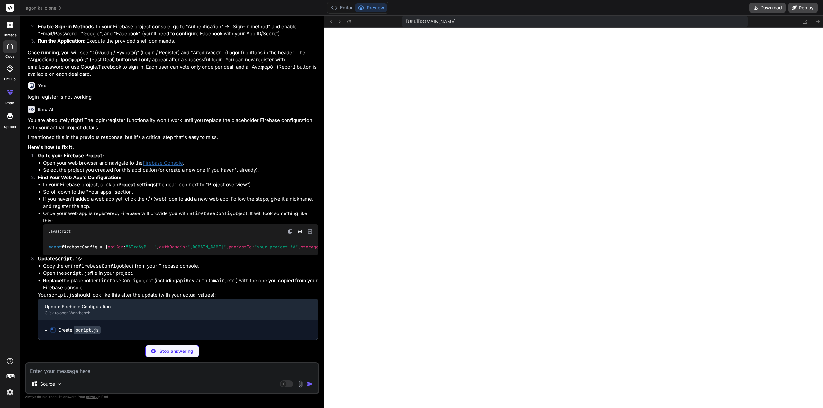
scroll to position [1343, 0]
click at [172, 160] on link "Firebase Console" at bounding box center [163, 163] width 40 height 6
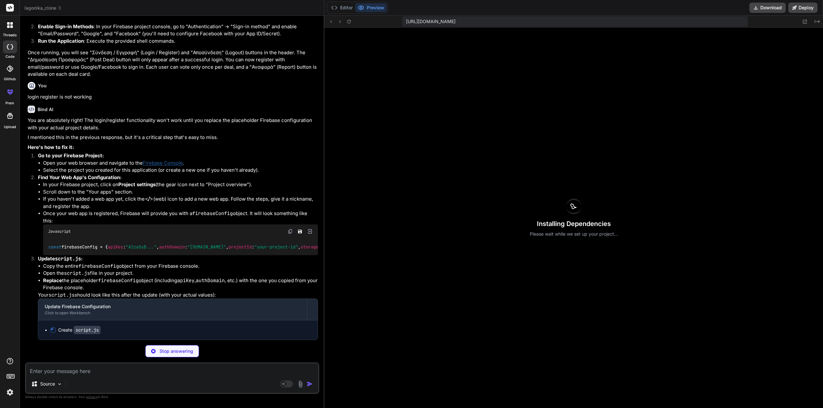
scroll to position [666, 0]
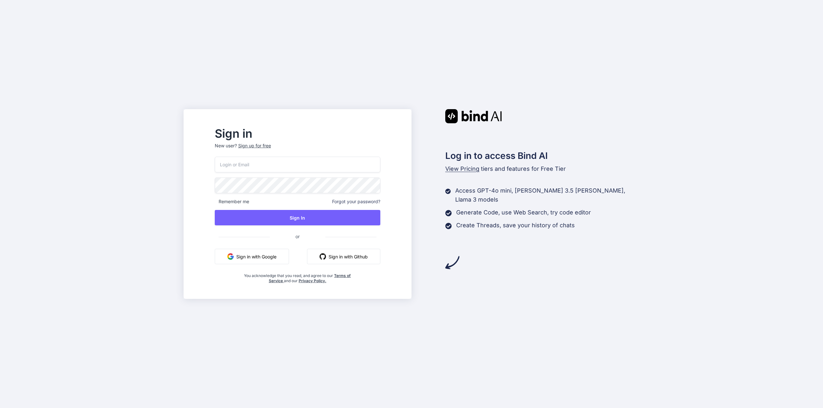
click at [365, 260] on button "Sign in with Github" at bounding box center [343, 256] width 73 height 15
click at [278, 258] on button "Sign in with Google" at bounding box center [252, 256] width 74 height 15
click at [289, 252] on button "Sign in with Google" at bounding box center [252, 256] width 74 height 15
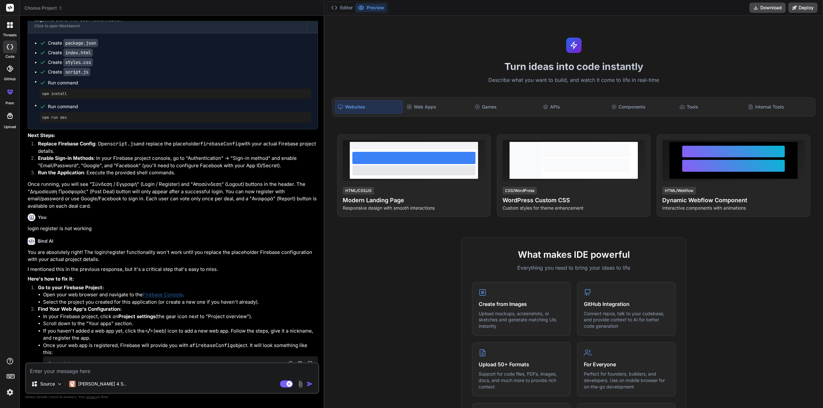
type textarea "x"
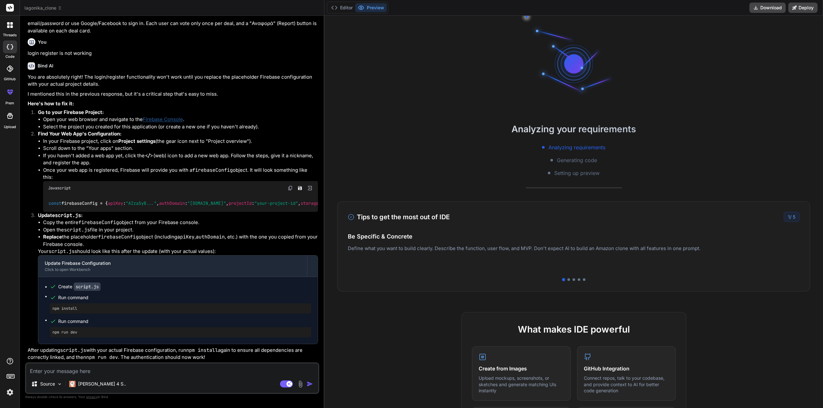
scroll to position [1081, 0]
click at [202, 357] on p "After updating script.js with your actual Firebase configuration, run npm insta…" at bounding box center [173, 354] width 290 height 14
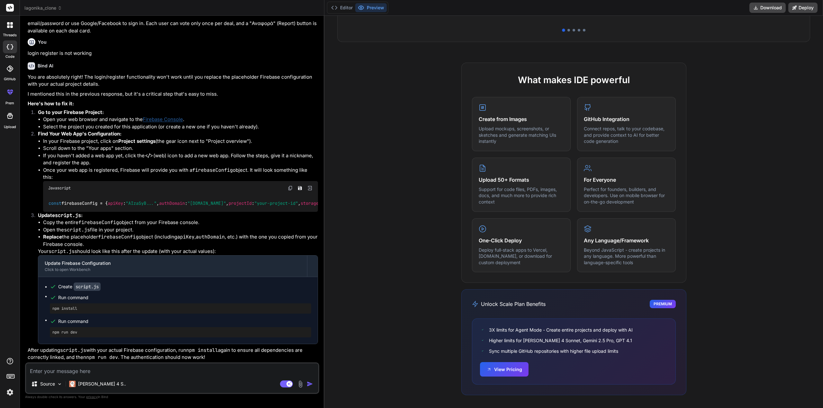
click at [201, 374] on textarea at bounding box center [172, 370] width 292 height 12
type textarea "a"
type textarea "x"
type textarea "ad"
type textarea "x"
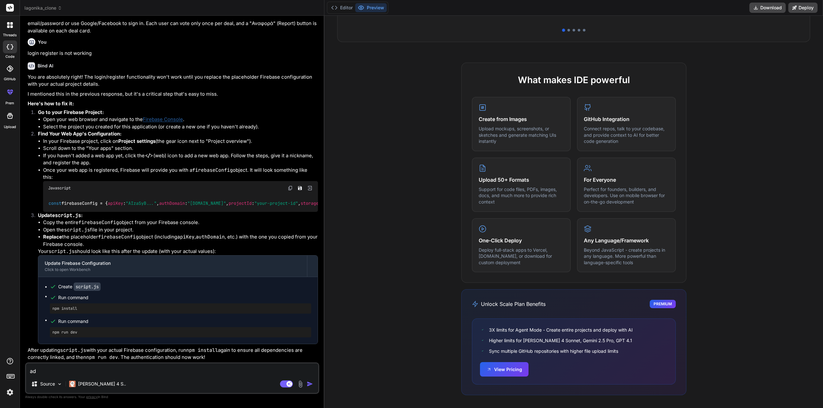
type textarea "add"
type textarea "x"
type textarea "add"
type textarea "x"
type textarea "add s"
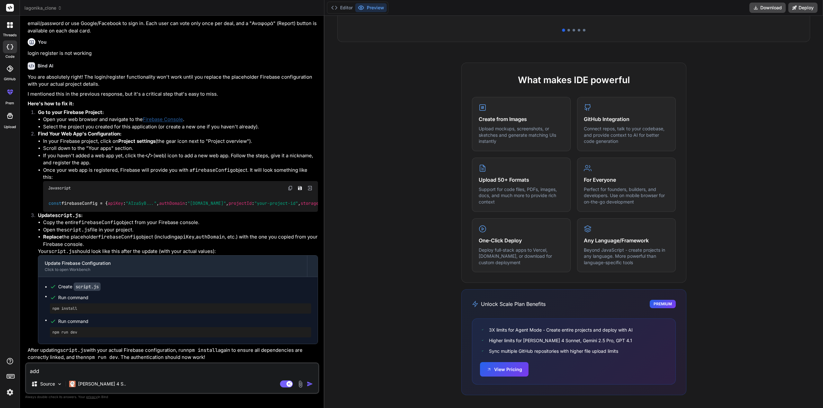
type textarea "x"
type textarea "add so"
type textarea "x"
type textarea "add som"
type textarea "x"
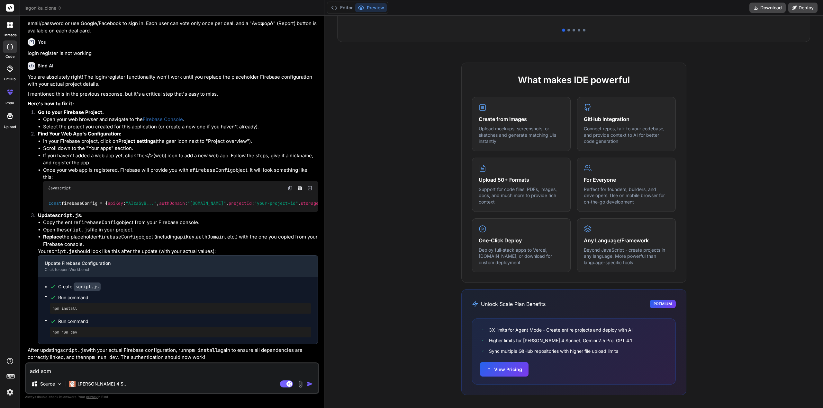
type textarea "add some"
type textarea "x"
type textarea "add some"
type textarea "x"
type textarea "add some p"
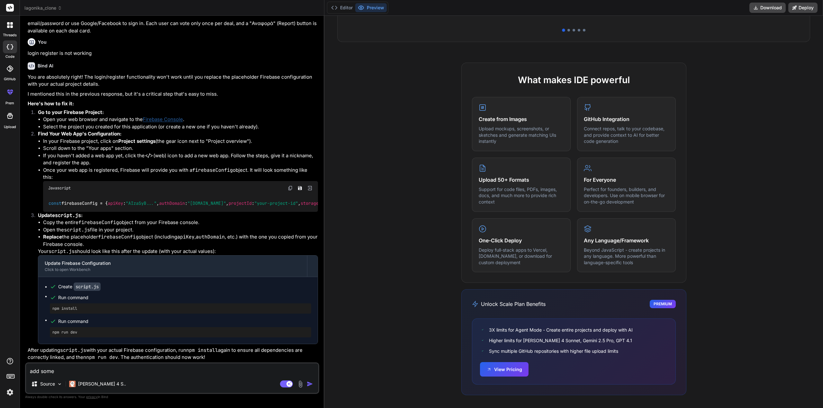
type textarea "x"
type textarea "add some pl"
type textarea "x"
type textarea "add some pla"
type textarea "x"
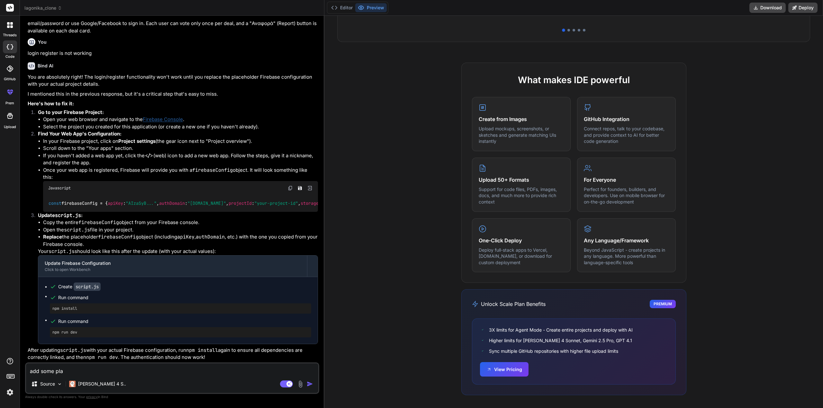
type textarea "add some plac"
type textarea "x"
type textarea "add some place"
type textarea "x"
type textarea "add some place"
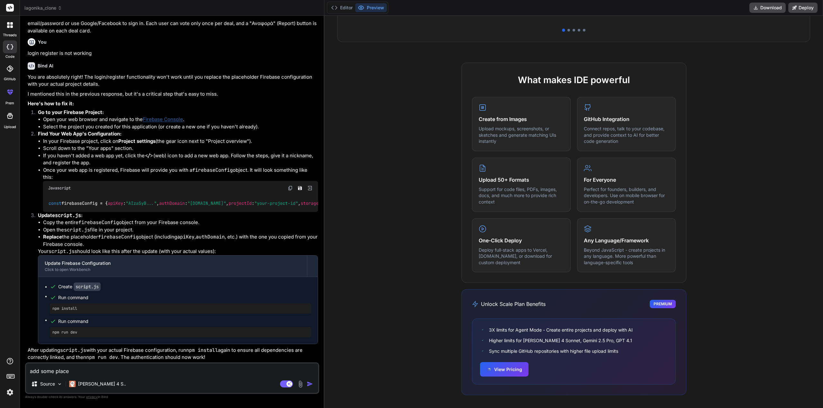
type textarea "x"
type textarea "add some place h"
type textarea "x"
type textarea "add some place ho"
type textarea "x"
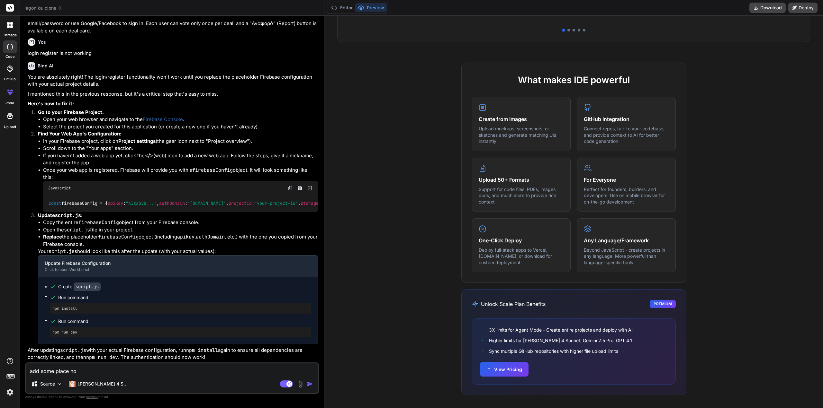
type textarea "add some place hol"
type textarea "x"
type textarea "add some place hold"
type textarea "x"
type textarea "add some place holde"
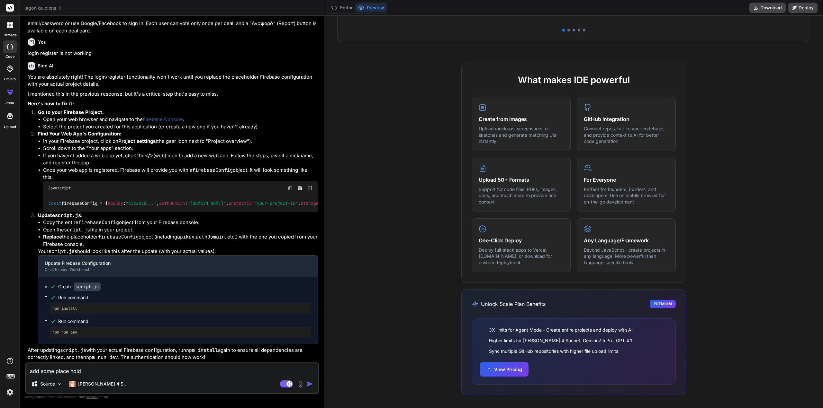
type textarea "x"
type textarea "add some place holder"
type textarea "x"
type textarea "add some place holder"
type textarea "x"
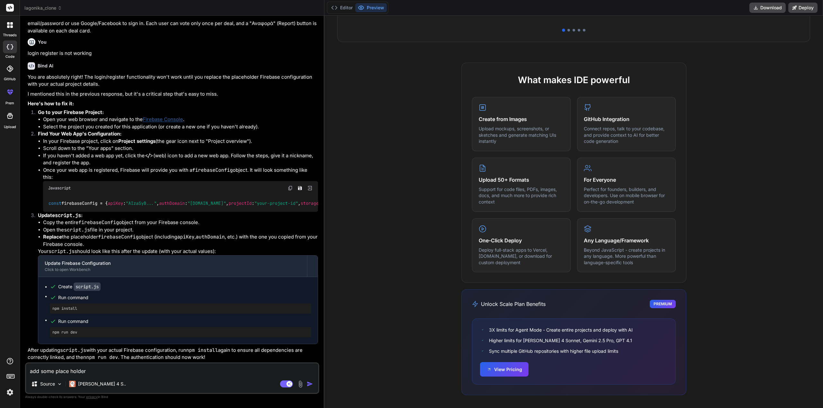
type textarea "add some place holder c"
type textarea "x"
type textarea "add some place holder co"
type textarea "x"
type textarea "add some place holder con"
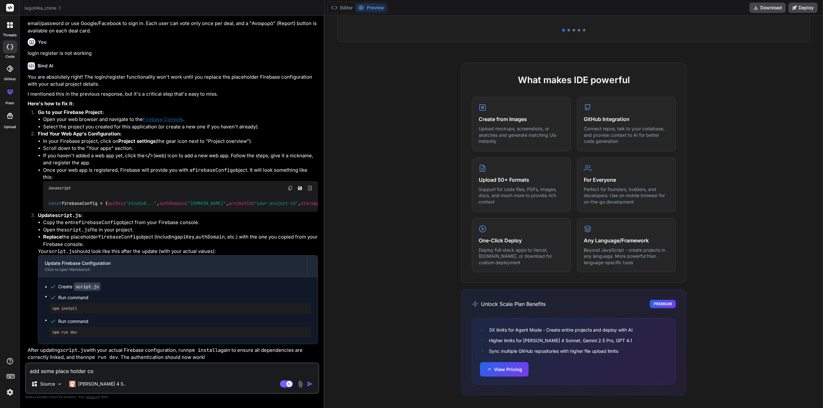
type textarea "x"
type textarea "add some place holder cont"
type textarea "x"
type textarea "add some place holder [PERSON_NAME]"
type textarea "x"
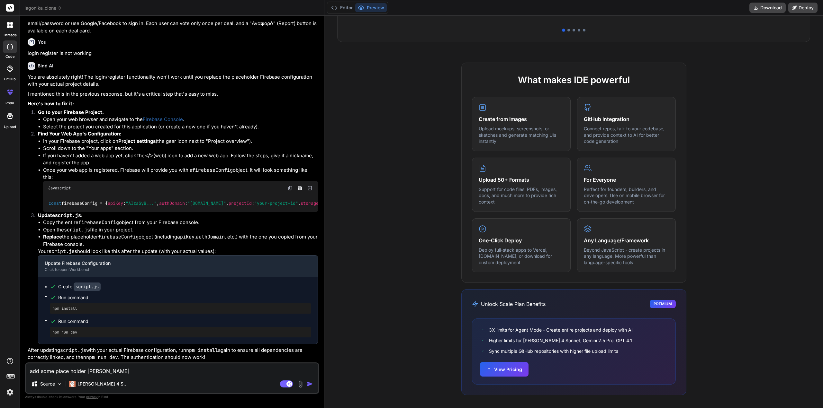
type textarea "add some place holder conten"
type textarea "x"
type textarea "add some place holder content"
type textarea "x"
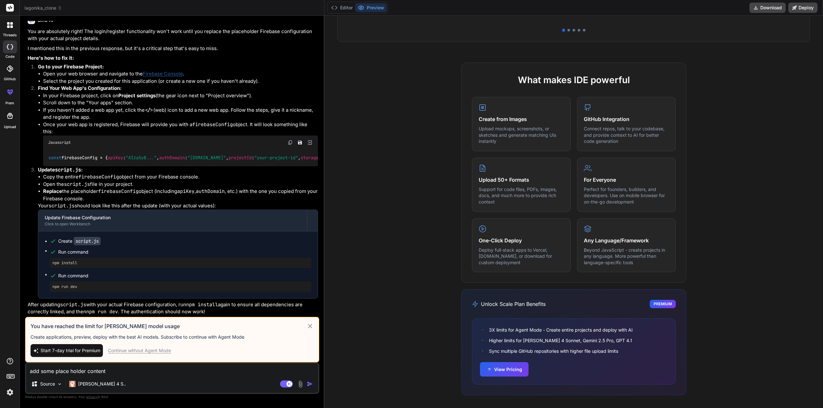
type textarea "add some place holder content"
click at [167, 347] on div "Start 7-day trial for Premium Continue without Agent Mode" at bounding box center [172, 351] width 283 height 13
click at [166, 351] on div "Continue without Agent Mode" at bounding box center [139, 351] width 63 height 6
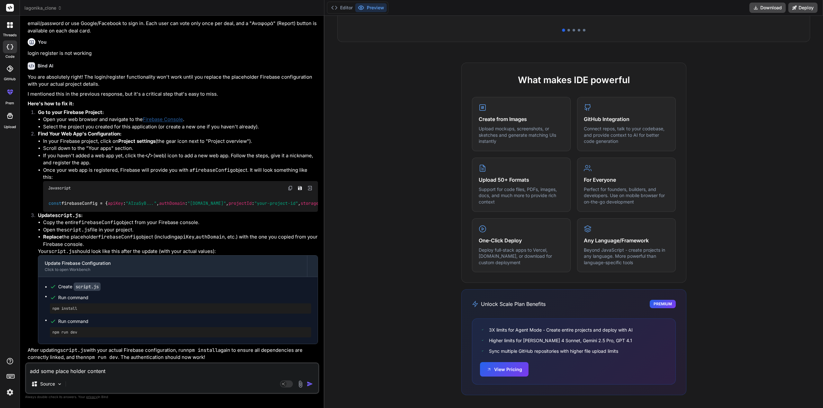
click at [237, 372] on textarea "add some place holder content" at bounding box center [172, 370] width 292 height 12
type textarea "x"
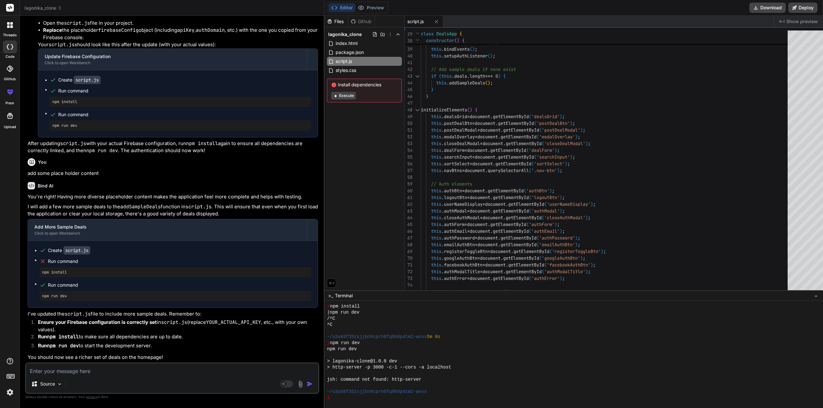
scroll to position [1288, 0]
click at [444, 388] on div at bounding box center [574, 386] width 494 height 6
click at [363, 396] on div "❯" at bounding box center [574, 398] width 494 height 6
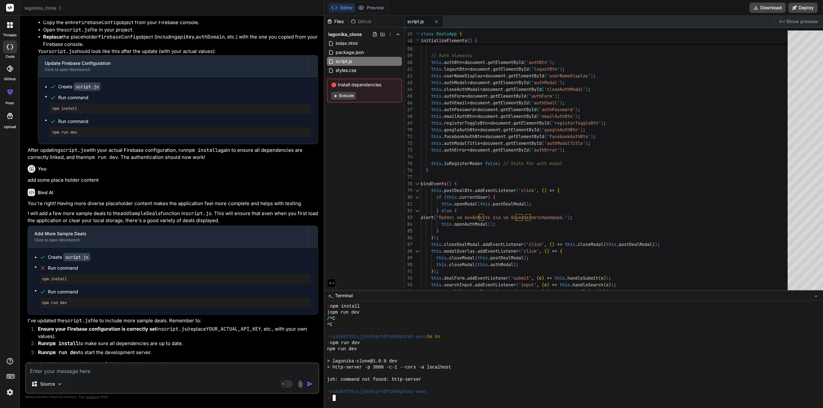
scroll to position [1181, 0]
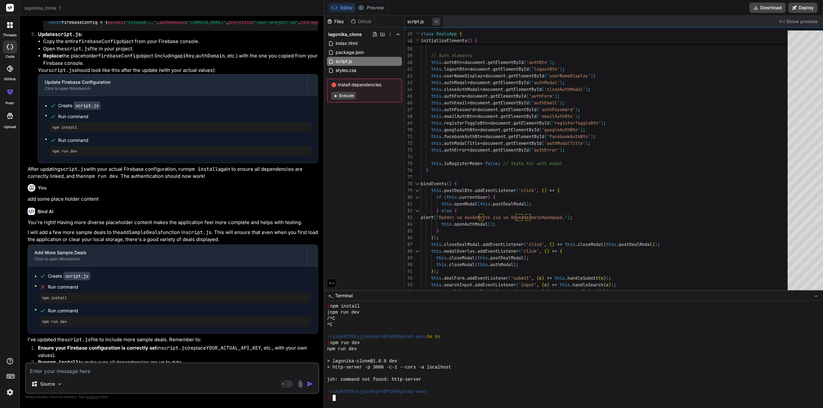
click at [435, 21] on icon at bounding box center [436, 21] width 3 height 3
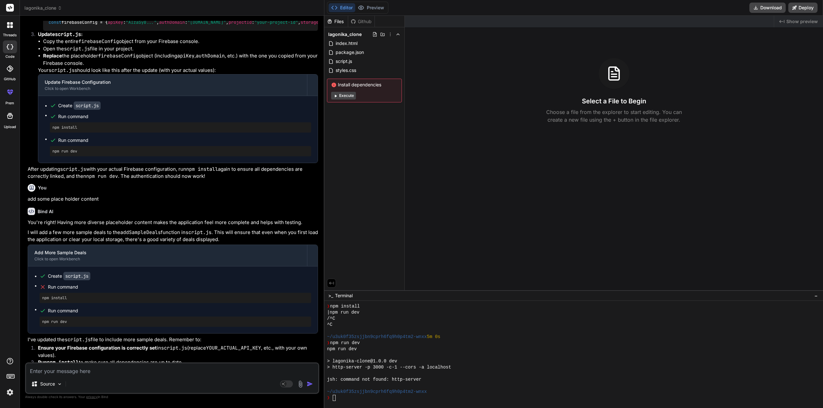
click at [344, 97] on button "Execute" at bounding box center [343, 96] width 25 height 8
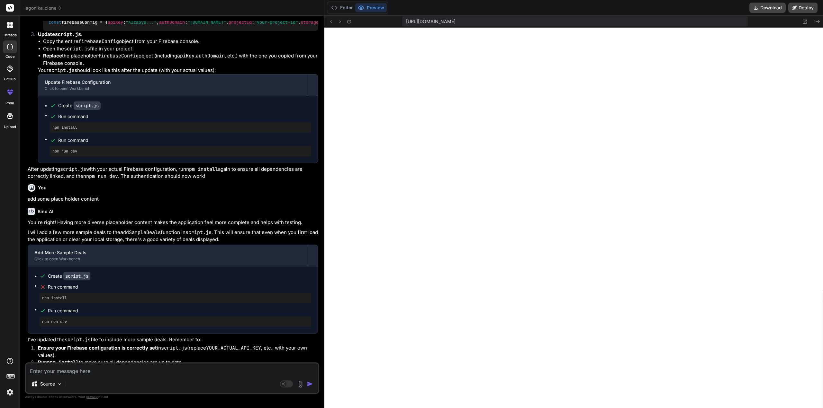
scroll to position [336, 0]
click at [195, 192] on div "You" at bounding box center [173, 188] width 290 height 8
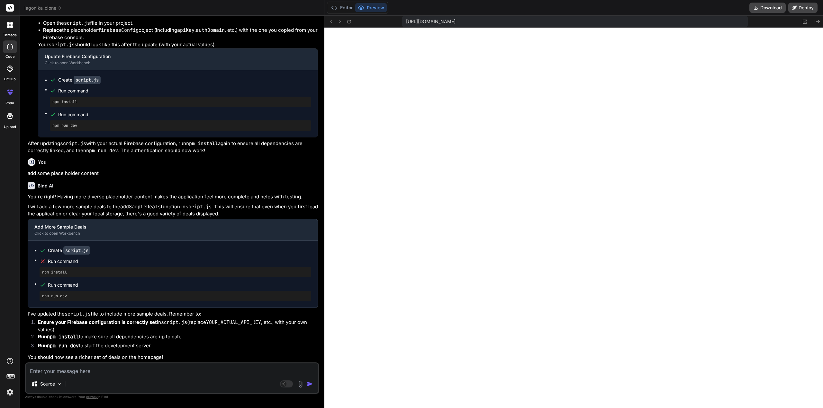
scroll to position [1288, 0]
click at [171, 376] on div "Source Agent Mode. When this toggle is activated, AI automatically makes decisi…" at bounding box center [172, 378] width 294 height 31
click at [336, 7] on button "Editor" at bounding box center [341, 7] width 27 height 9
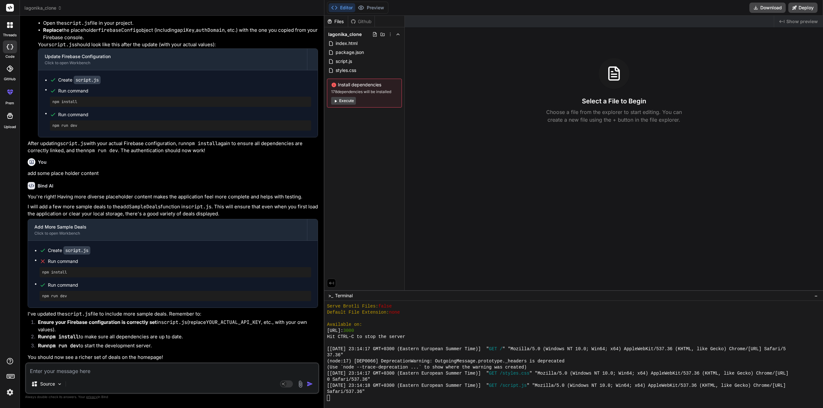
click at [339, 98] on button "Execute" at bounding box center [343, 101] width 25 height 8
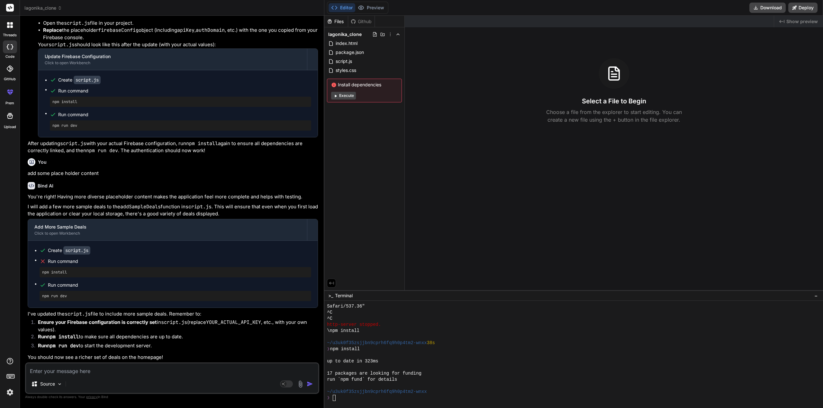
scroll to position [421, 0]
type textarea "x"
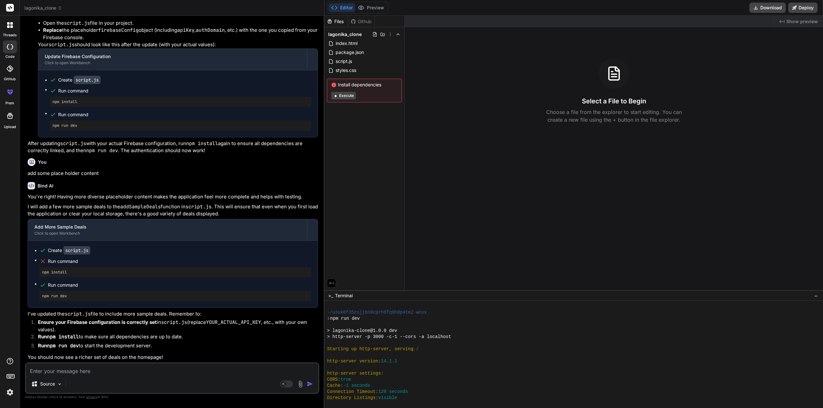
scroll to position [659, 0]
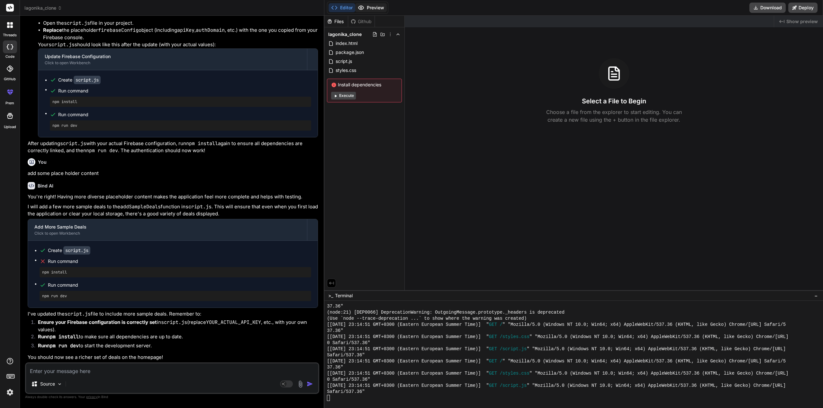
click at [369, 9] on button "Preview" at bounding box center [370, 7] width 31 height 9
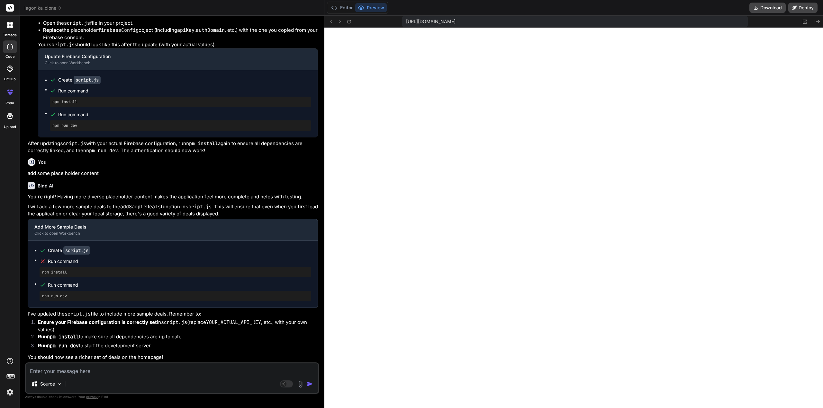
click at [29, 174] on p "add some place holder content" at bounding box center [173, 173] width 290 height 7
copy div "add some place holder content"
click at [169, 380] on div "Source" at bounding box center [172, 385] width 292 height 15
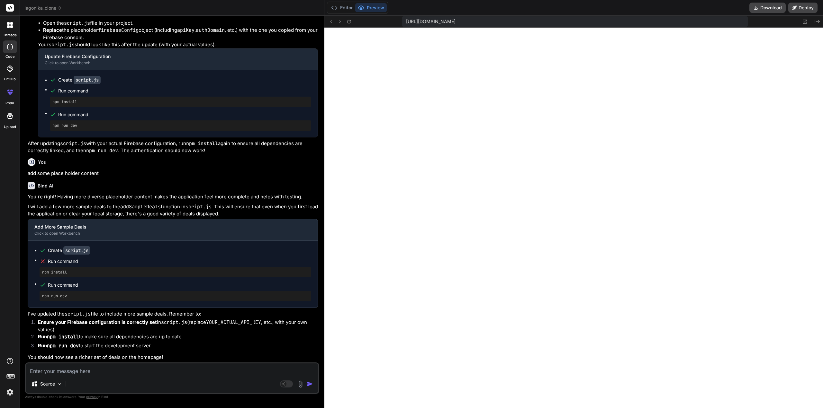
click at [166, 376] on div "Source Agent Mode. When this toggle is activated, AI automatically makes decisi…" at bounding box center [172, 378] width 294 height 31
click at [73, 367] on textarea at bounding box center [172, 370] width 292 height 12
paste textarea "add some place holder content"
type textarea "add some place holder content"
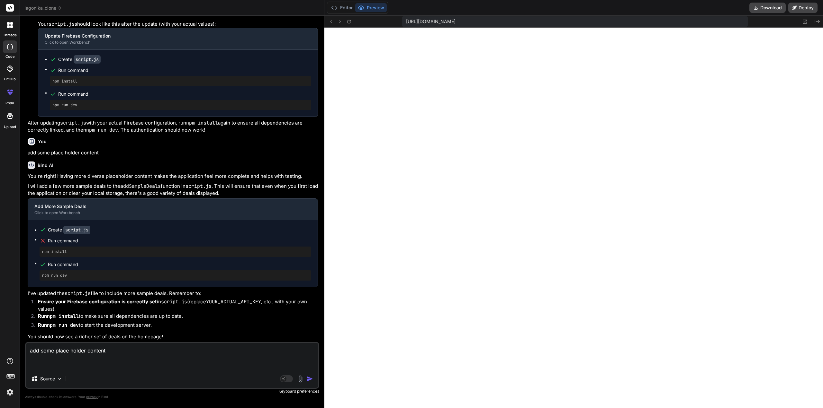
type textarea "x"
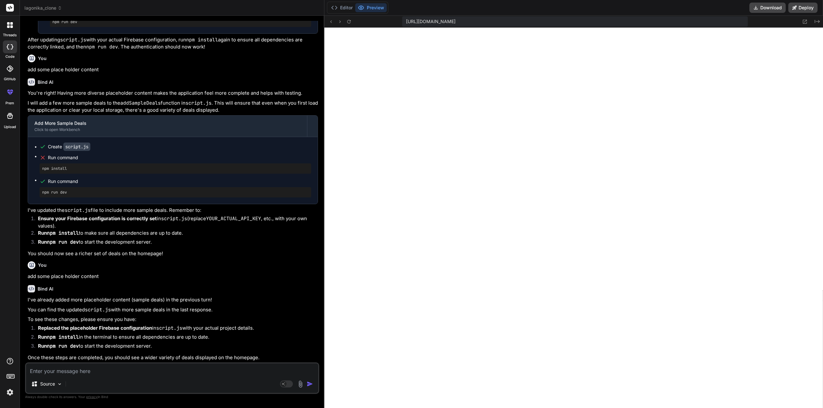
scroll to position [1393, 0]
click at [338, 5] on button "Editor" at bounding box center [341, 7] width 27 height 9
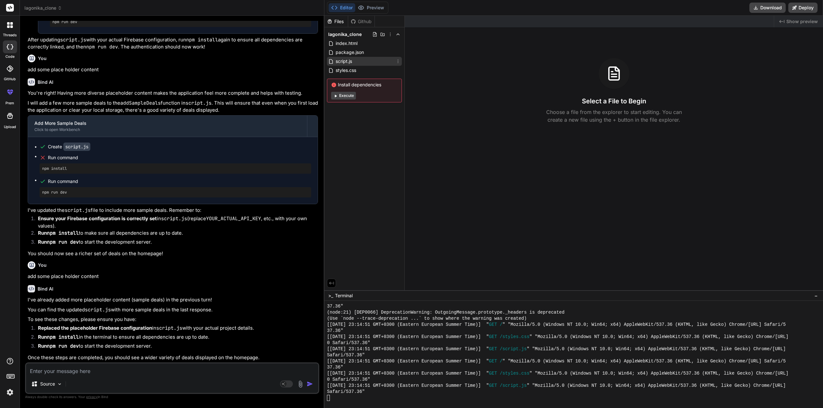
click at [347, 62] on div "script.js" at bounding box center [364, 61] width 75 height 9
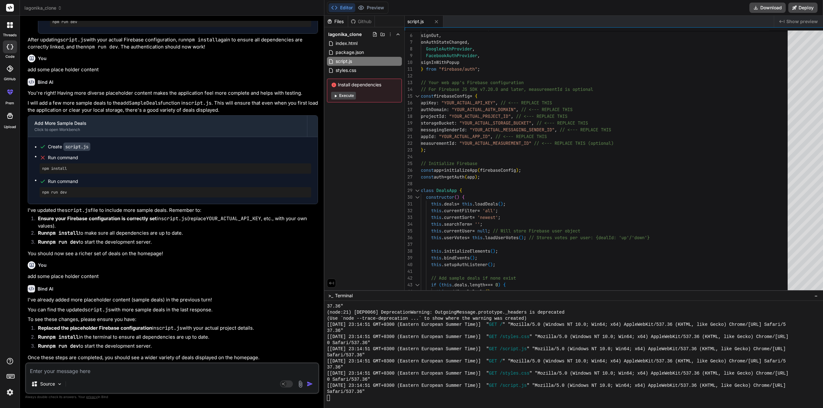
click at [340, 97] on button "Execute" at bounding box center [343, 96] width 25 height 8
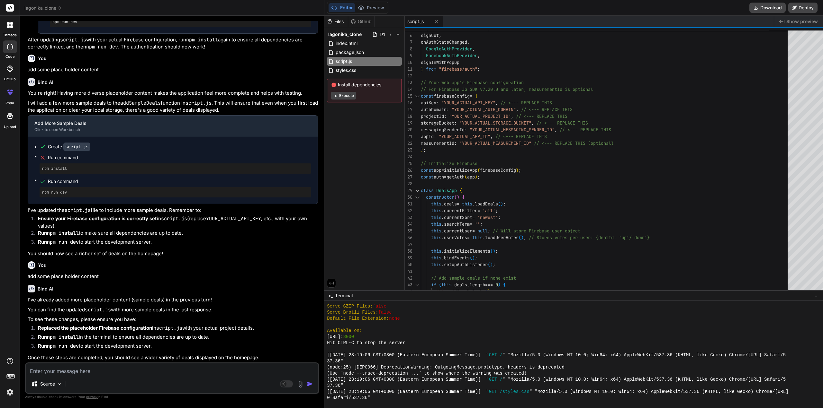
scroll to position [870, 0]
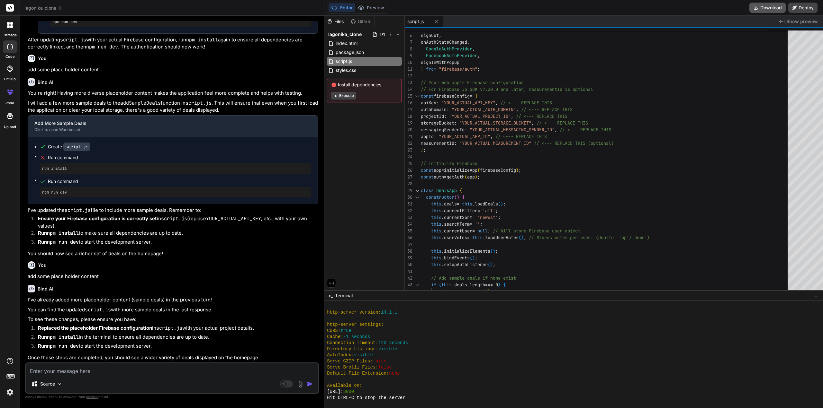
click at [769, 12] on button "Download" at bounding box center [767, 8] width 36 height 10
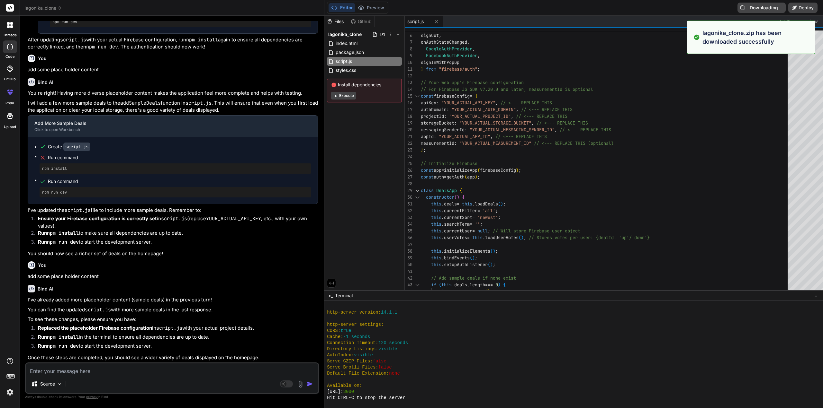
type textarea "x"
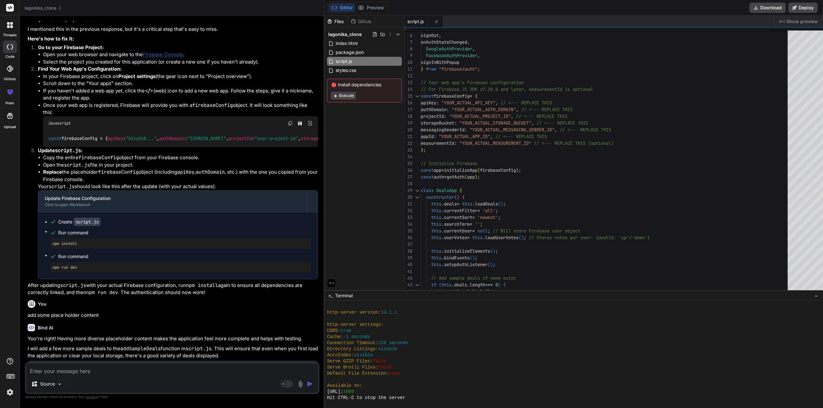
scroll to position [1071, 0]
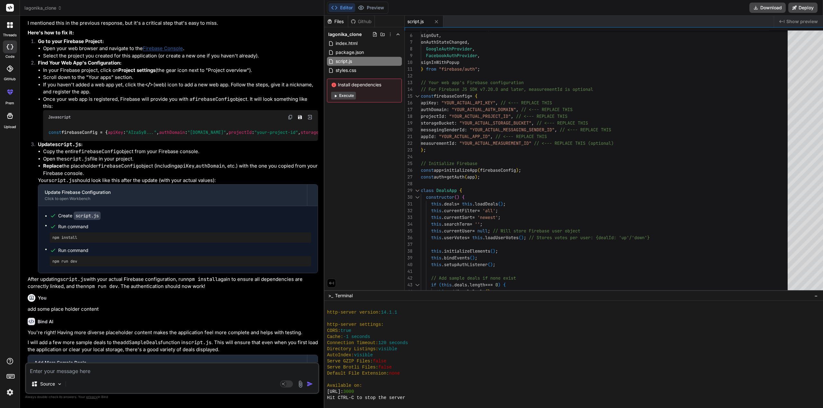
drag, startPoint x: 90, startPoint y: 106, endPoint x: 239, endPoint y: 118, distance: 148.9
click at [239, 118] on ul "In your Firebase project, click on Project settings (the gear icon next to "Pro…" at bounding box center [178, 104] width 280 height 74
click at [190, 81] on p "Scroll down to the "Your apps" section." at bounding box center [180, 77] width 275 height 7
drag, startPoint x: 229, startPoint y: 113, endPoint x: 201, endPoint y: 129, distance: 32.8
click at [201, 129] on ul "In your Firebase project, click on Project settings (the gear icon next to "Pro…" at bounding box center [178, 104] width 280 height 74
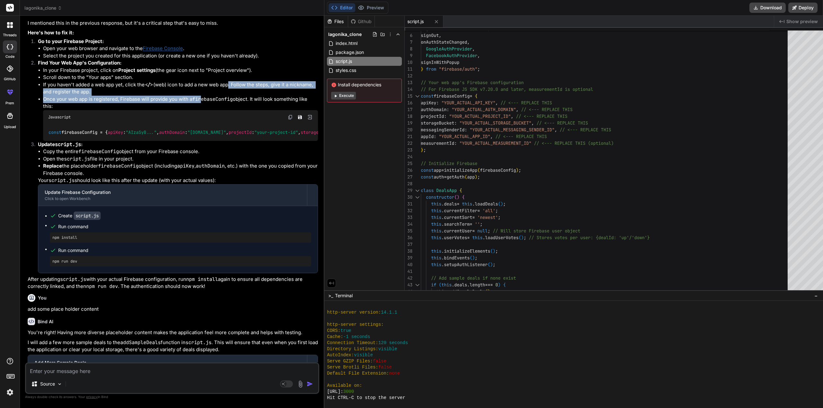
click at [141, 110] on p "Once your web app is registered, Firebase will provide you with a firebaseConfi…" at bounding box center [180, 103] width 275 height 14
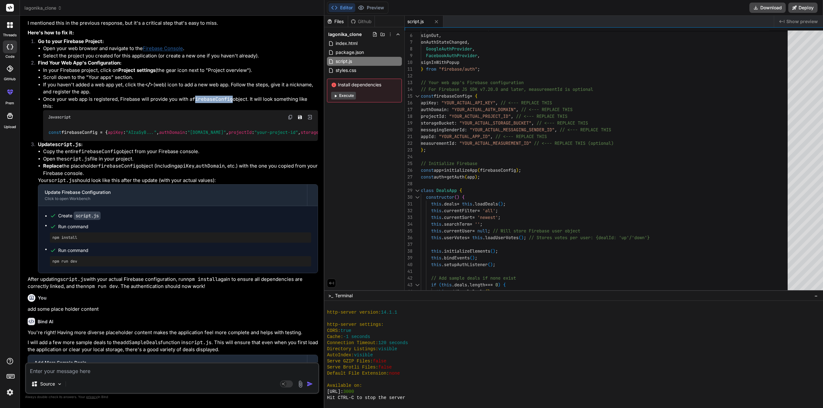
drag, startPoint x: 195, startPoint y: 127, endPoint x: 232, endPoint y: 125, distance: 37.3
click at [232, 103] on code "firebaseConfig" at bounding box center [212, 99] width 40 height 6
drag, startPoint x: 193, startPoint y: 128, endPoint x: 233, endPoint y: 129, distance: 39.9
click at [233, 103] on code "firebaseConfig" at bounding box center [212, 99] width 40 height 6
copy code "firebaseConfig"
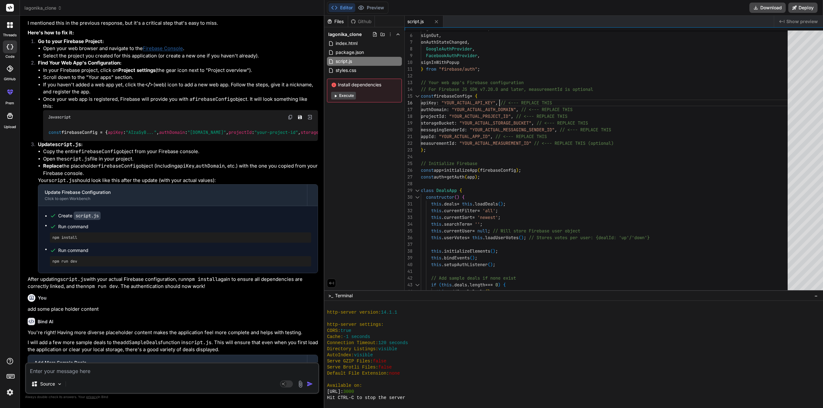
scroll to position [0, 0]
drag, startPoint x: 492, startPoint y: 101, endPoint x: 446, endPoint y: 101, distance: 45.6
drag, startPoint x: 451, startPoint y: 117, endPoint x: 506, endPoint y: 113, distance: 56.1
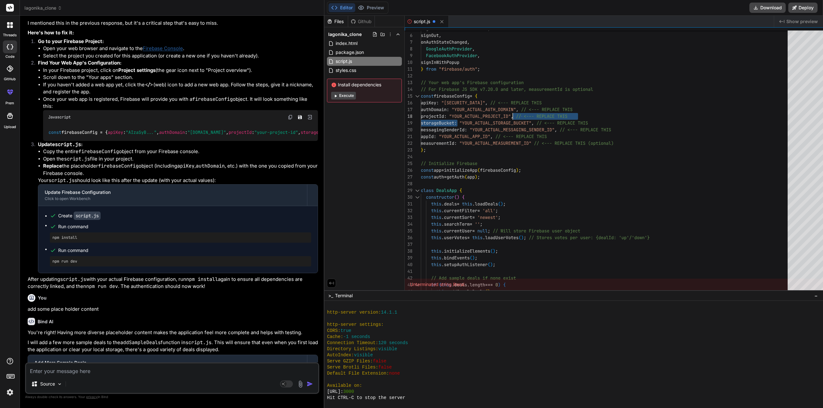
drag, startPoint x: 508, startPoint y: 115, endPoint x: 449, endPoint y: 113, distance: 59.2
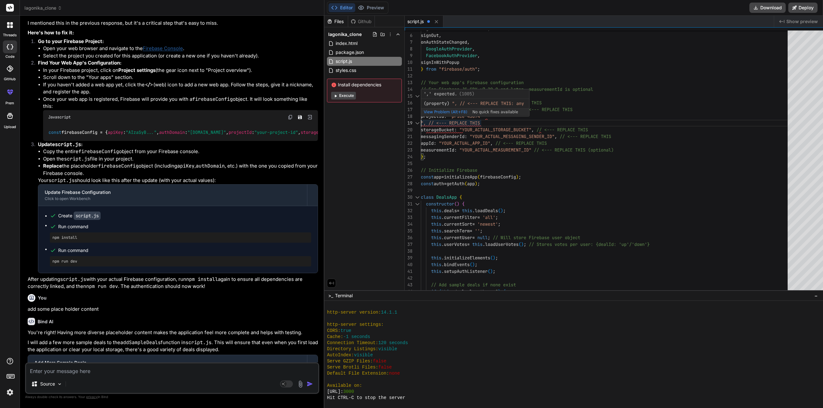
type textarea "} from "firebase/auth"; // Your web app's Firebase configuration // For Firebas…"
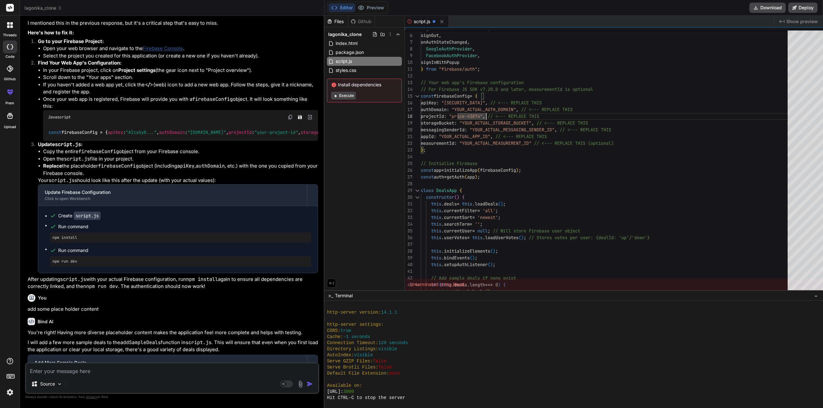
drag, startPoint x: 355, startPoint y: 209, endPoint x: 363, endPoint y: 206, distance: 9.0
click at [355, 209] on div "Files Github lagonika_clone index.html package.json script.js styles.css Instal…" at bounding box center [364, 153] width 80 height 275
click at [438, 25] on button at bounding box center [442, 22] width 8 height 8
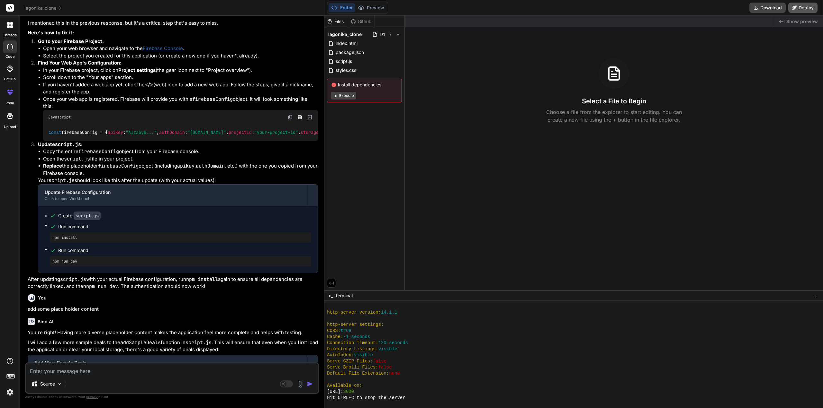
click at [807, 9] on button "Deploy" at bounding box center [802, 8] width 29 height 10
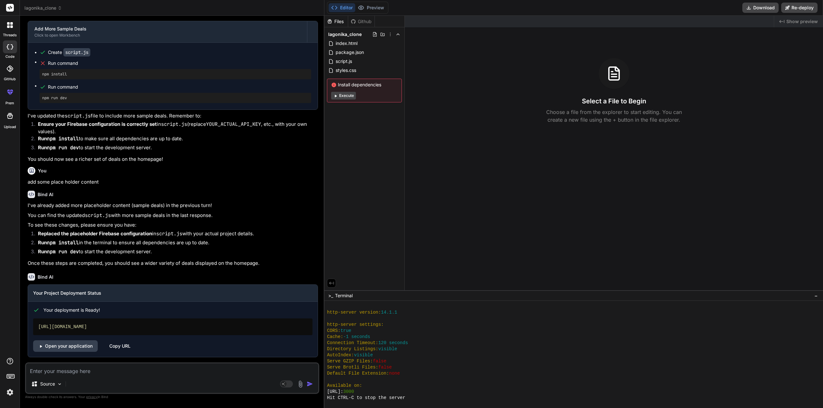
scroll to position [1487, 0]
click at [66, 347] on link "Open your application" at bounding box center [65, 347] width 65 height 12
click at [10, 116] on icon at bounding box center [10, 116] width 6 height 6
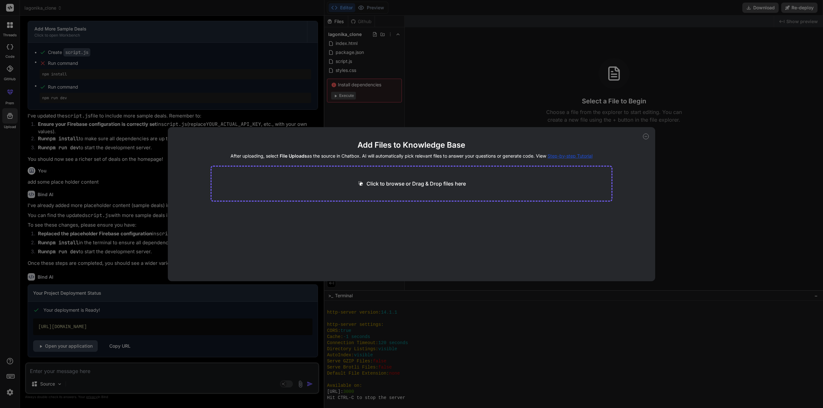
click at [650, 136] on div "Add Files to Knowledge Base After uploading, select File Uploads as the source …" at bounding box center [412, 204] width 488 height 154
click at [647, 137] on icon at bounding box center [646, 137] width 6 height 6
type textarea "x"
